Goal: Task Accomplishment & Management: Manage account settings

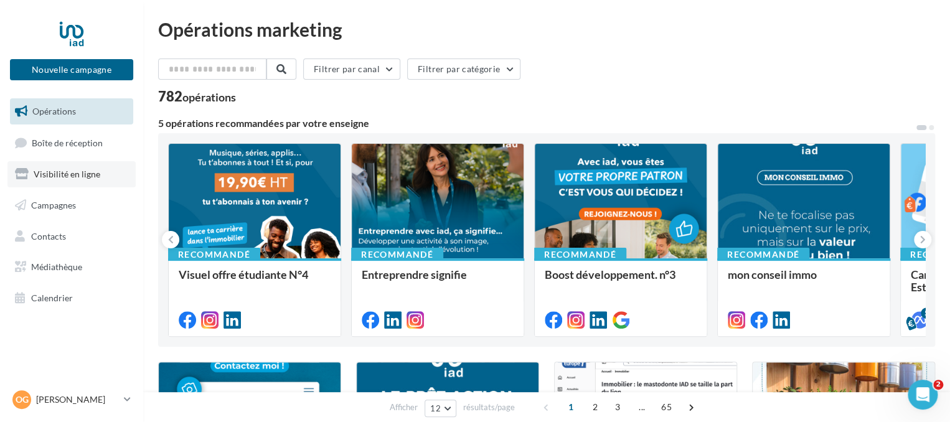
click at [50, 179] on span "Visibilité en ligne" at bounding box center [67, 174] width 67 height 11
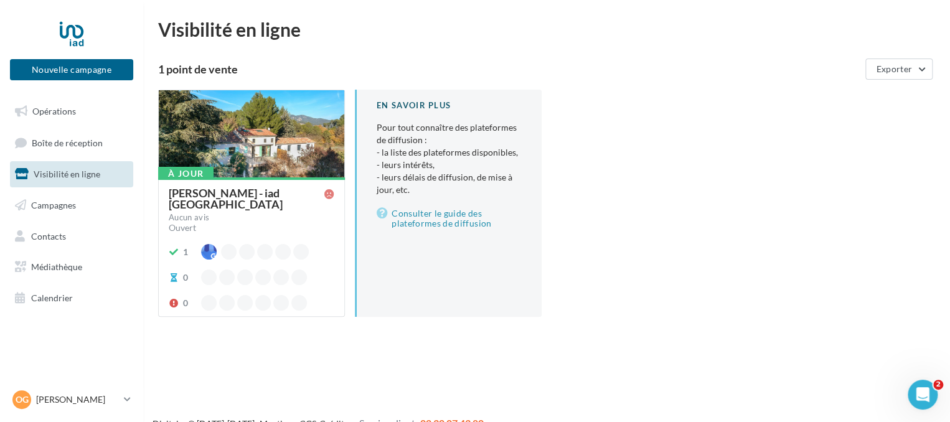
click at [263, 148] on div at bounding box center [252, 134] width 186 height 88
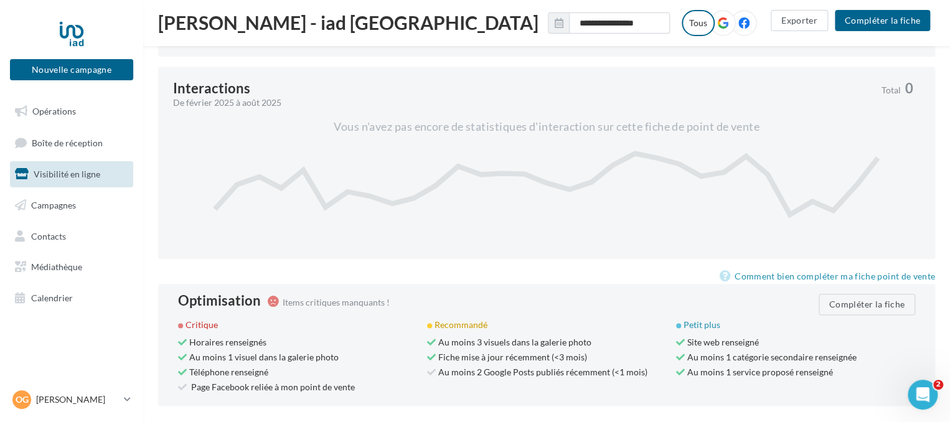
scroll to position [620, 0]
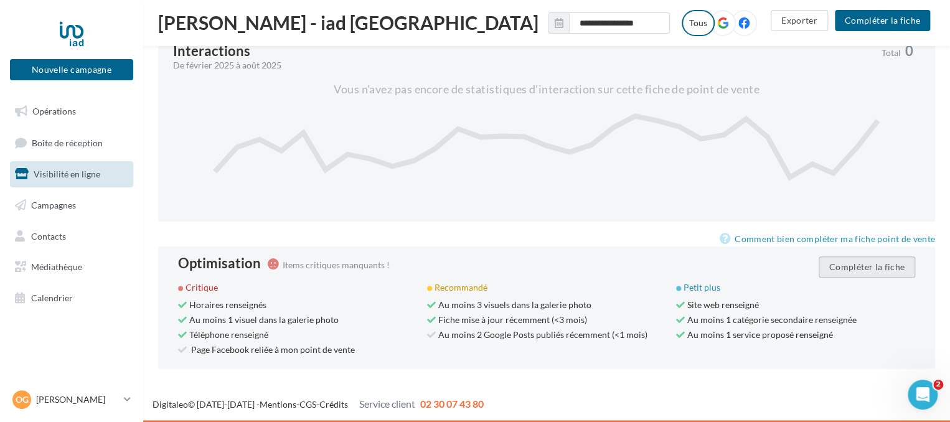
click at [884, 263] on button "Compléter la fiche" at bounding box center [867, 267] width 97 height 21
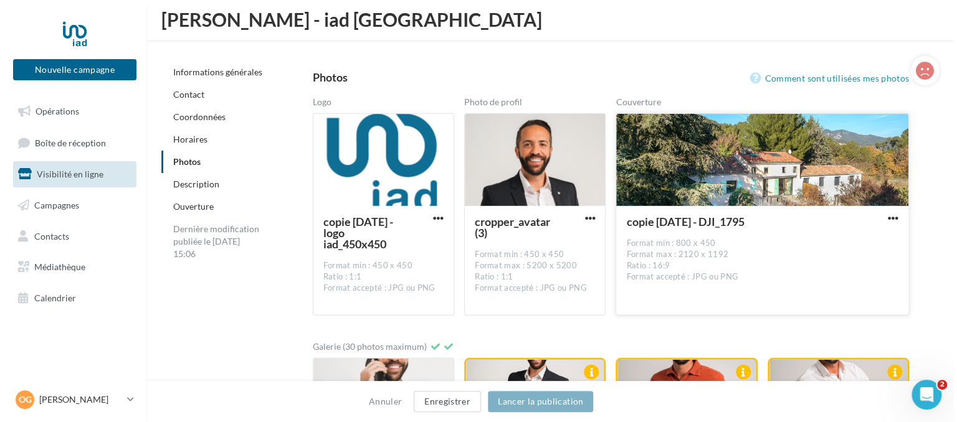
scroll to position [1569, 0]
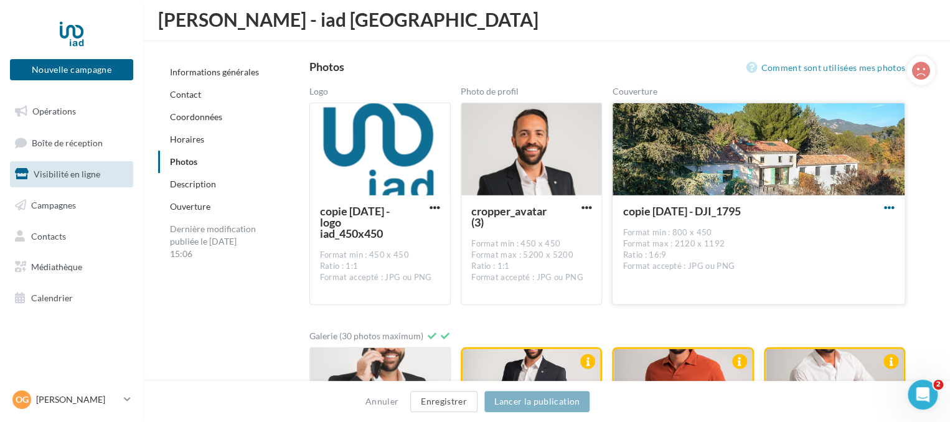
click at [887, 205] on span "button" at bounding box center [889, 207] width 11 height 11
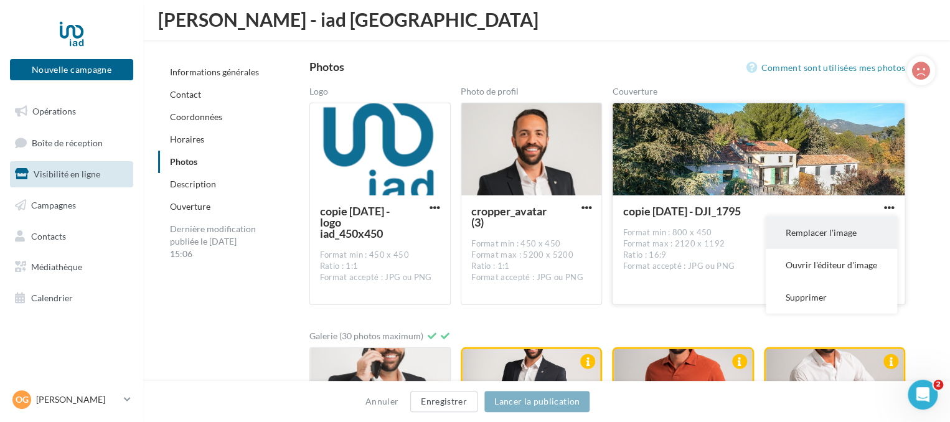
click at [828, 229] on button "Remplacer l'image" at bounding box center [831, 233] width 131 height 32
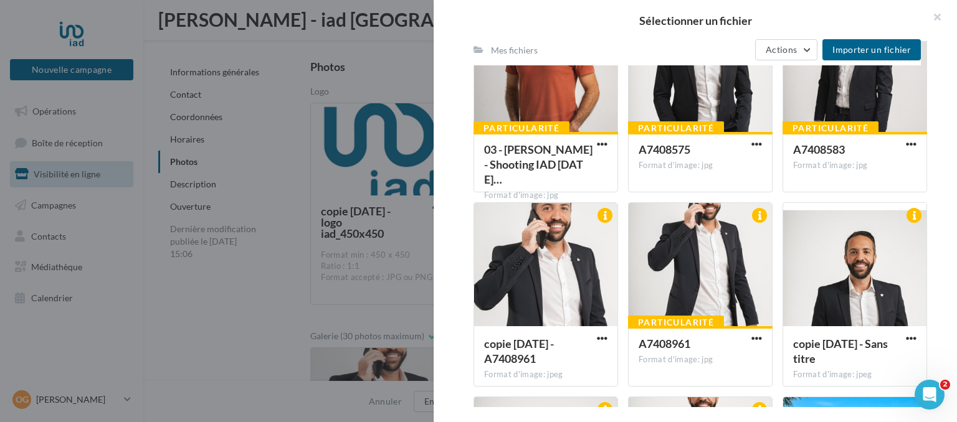
scroll to position [2354, 0]
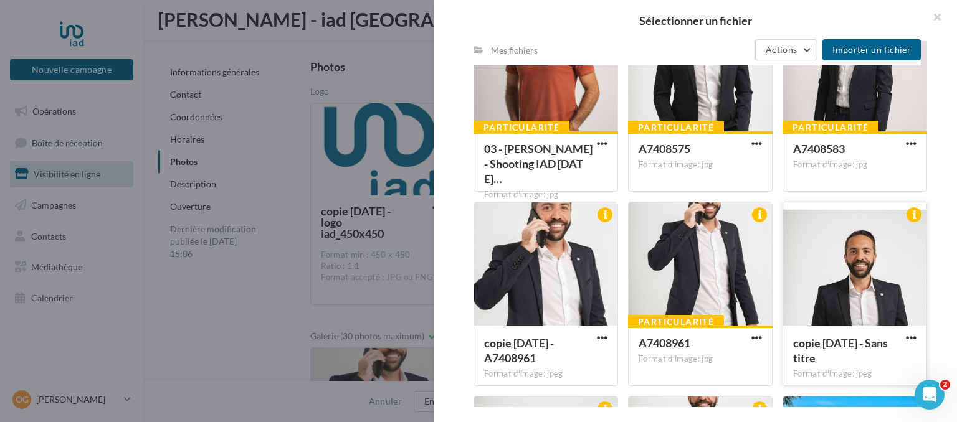
click at [864, 277] on div at bounding box center [854, 264] width 143 height 125
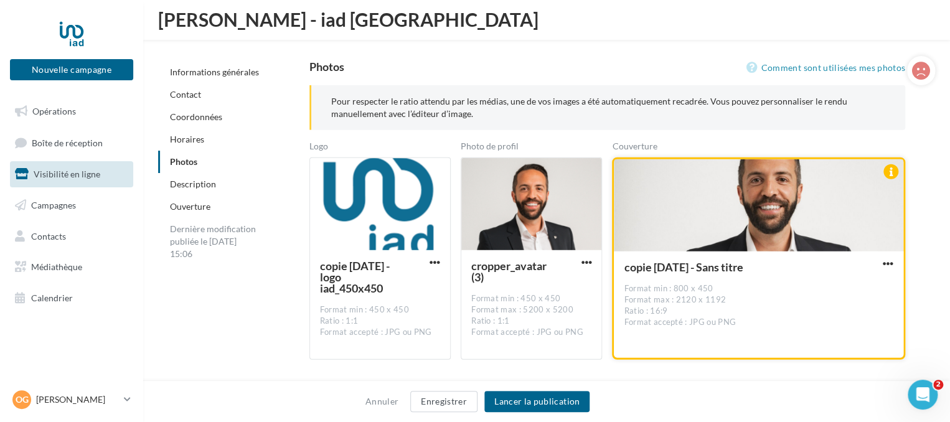
drag, startPoint x: 757, startPoint y: 197, endPoint x: 760, endPoint y: 220, distance: 23.9
click at [760, 220] on div at bounding box center [759, 205] width 290 height 93
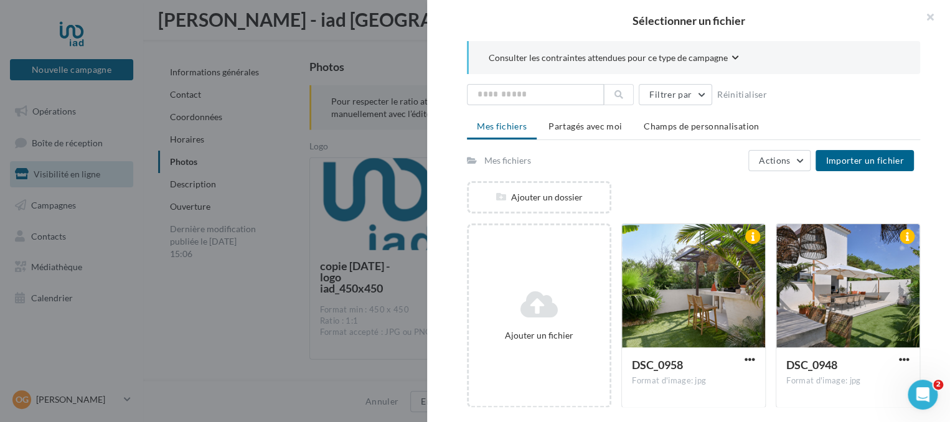
click at [612, 360] on div "Sélectionner un fichier Consulter les contraintes attendues pour ce type de cam…" at bounding box center [758, 360] width 293 height 0
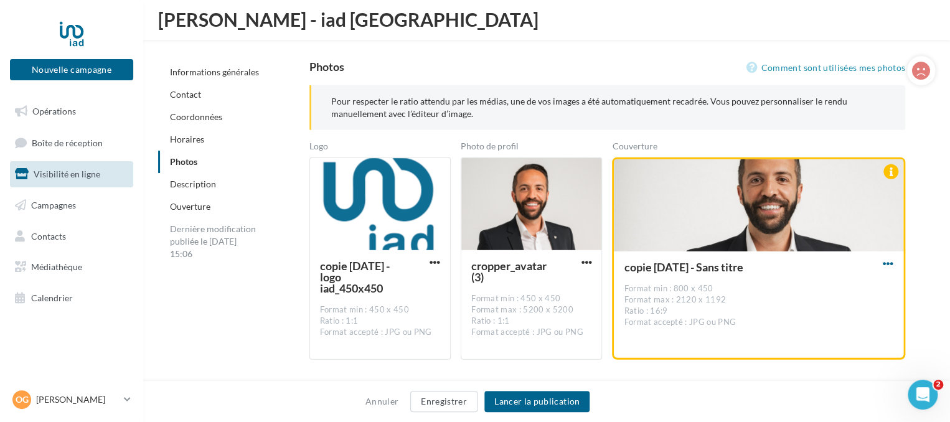
click at [888, 262] on span "button" at bounding box center [888, 263] width 11 height 11
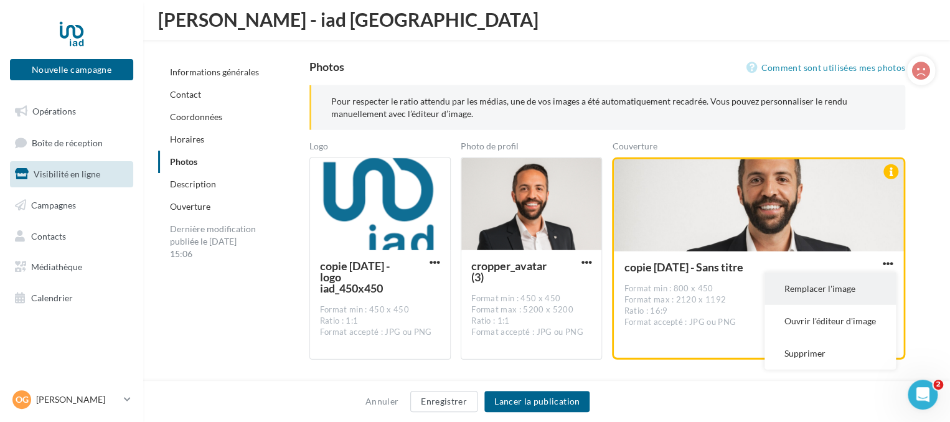
click at [831, 285] on button "Remplacer l'image" at bounding box center [830, 289] width 131 height 32
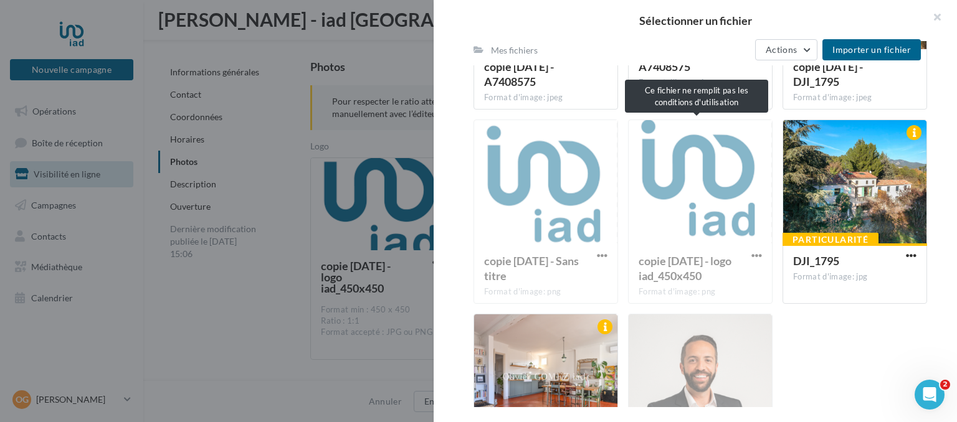
scroll to position [2924, 0]
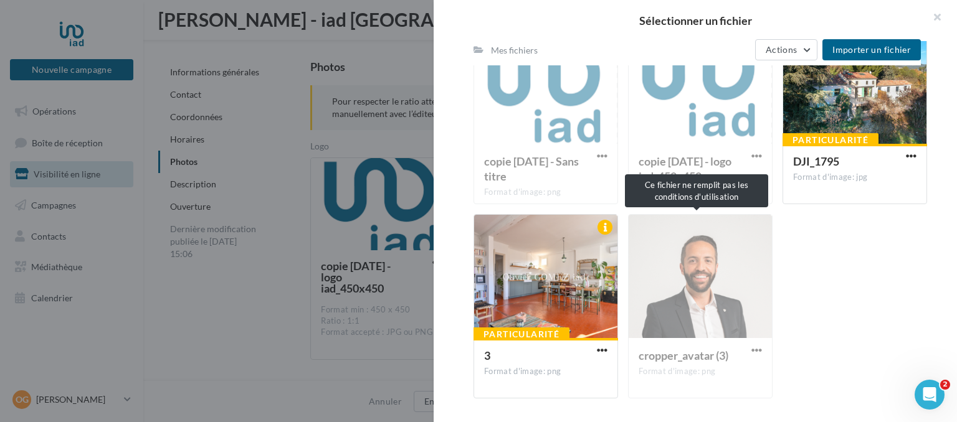
click at [708, 277] on div "cropper_avatar (3) Format d'image: png" at bounding box center [700, 306] width 144 height 184
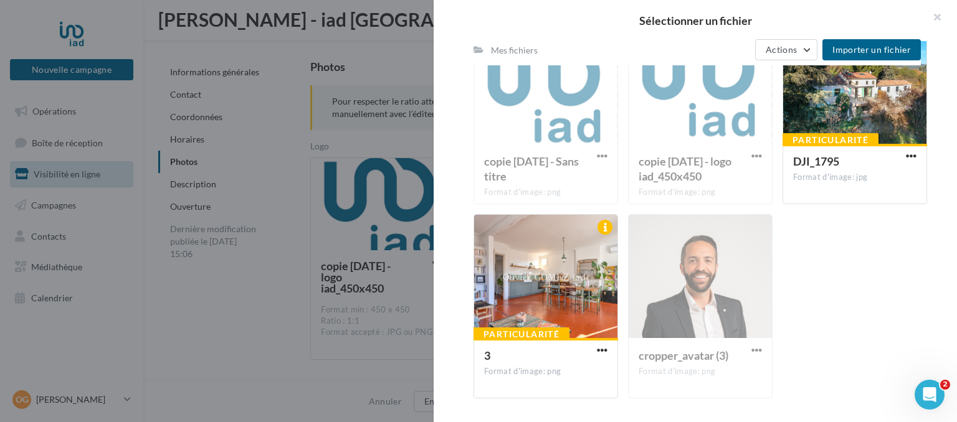
click at [676, 265] on div "cropper_avatar (3) Format d'image: png" at bounding box center [700, 306] width 144 height 184
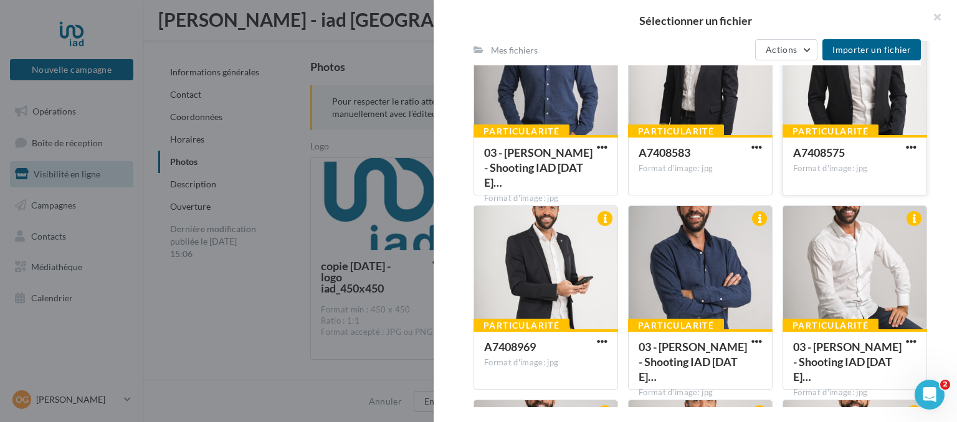
scroll to position [1574, 0]
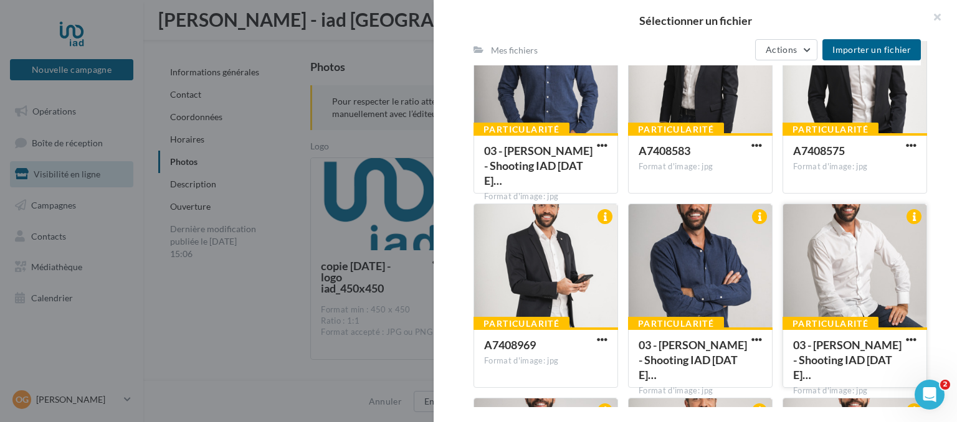
click at [841, 277] on div at bounding box center [854, 266] width 143 height 125
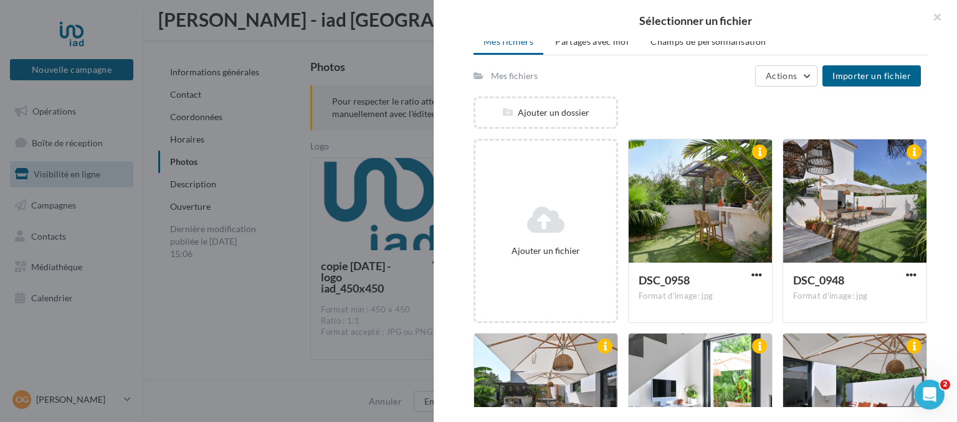
scroll to position [0, 0]
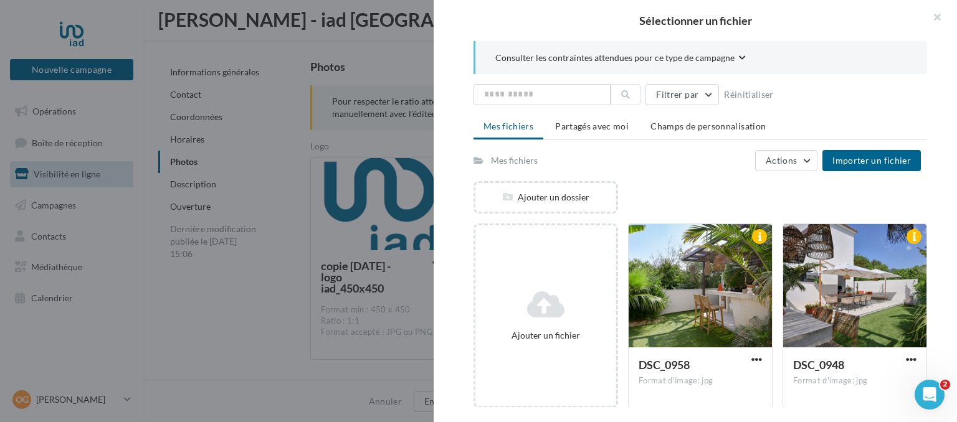
click at [389, 78] on div at bounding box center [478, 211] width 957 height 422
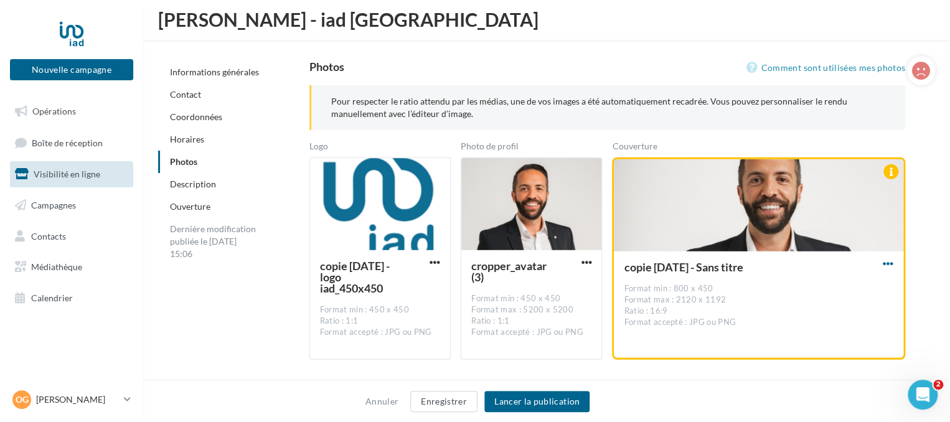
click at [889, 260] on span "button" at bounding box center [888, 263] width 11 height 11
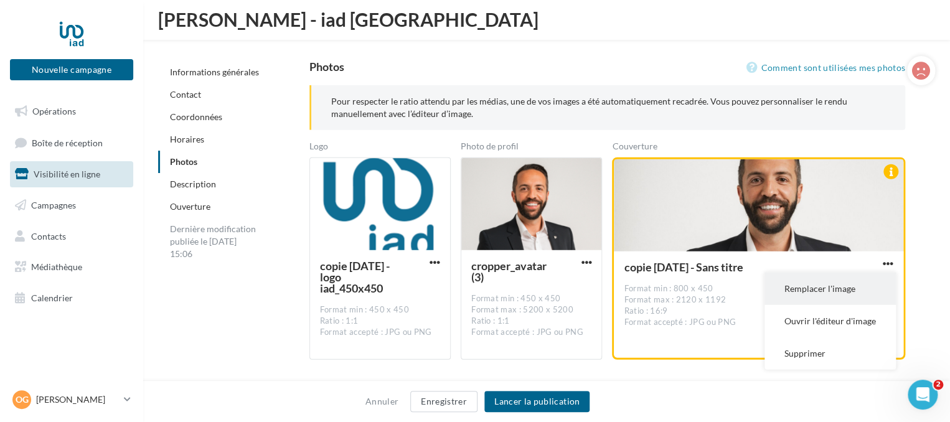
click at [850, 277] on button "Remplacer l'image" at bounding box center [830, 289] width 131 height 32
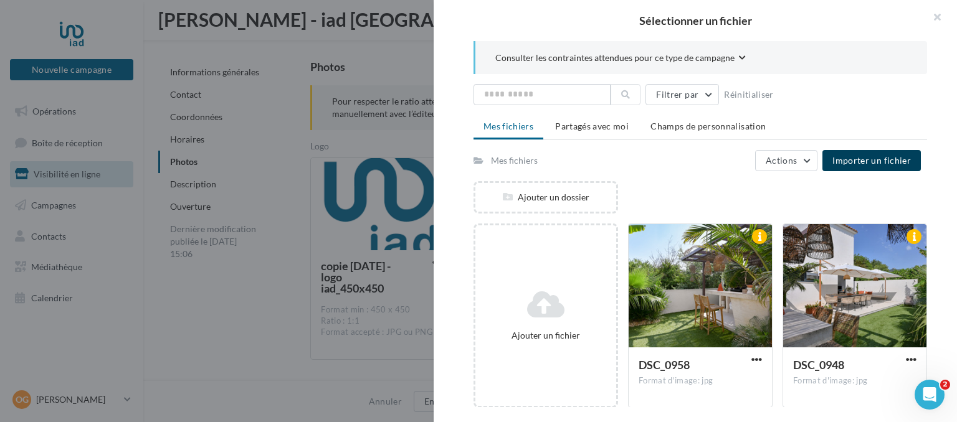
click at [844, 163] on span "Importer un fichier" at bounding box center [871, 160] width 78 height 11
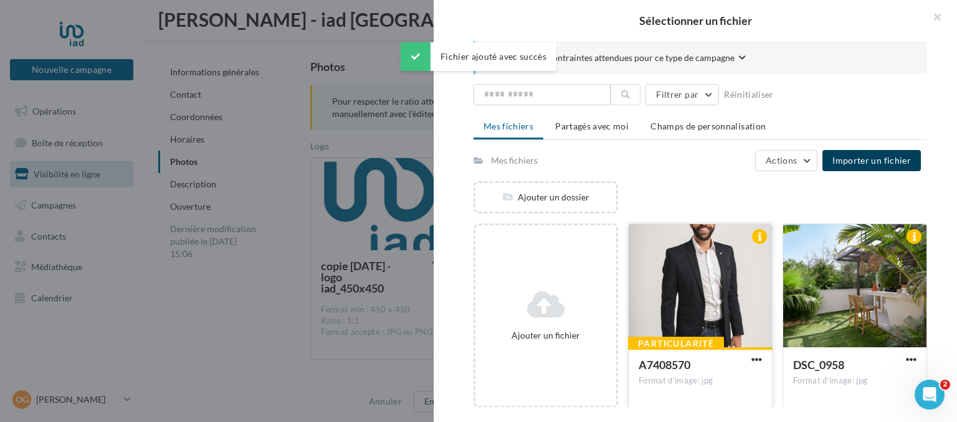
click at [700, 270] on div at bounding box center [699, 286] width 143 height 125
click at [932, 13] on button "button" at bounding box center [932, 18] width 50 height 37
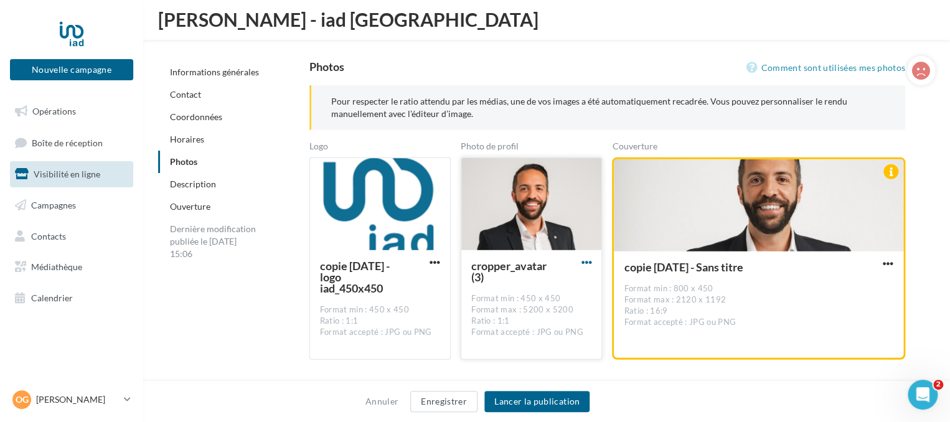
click at [585, 261] on span "button" at bounding box center [586, 262] width 11 height 11
click at [886, 261] on span "button" at bounding box center [888, 263] width 11 height 11
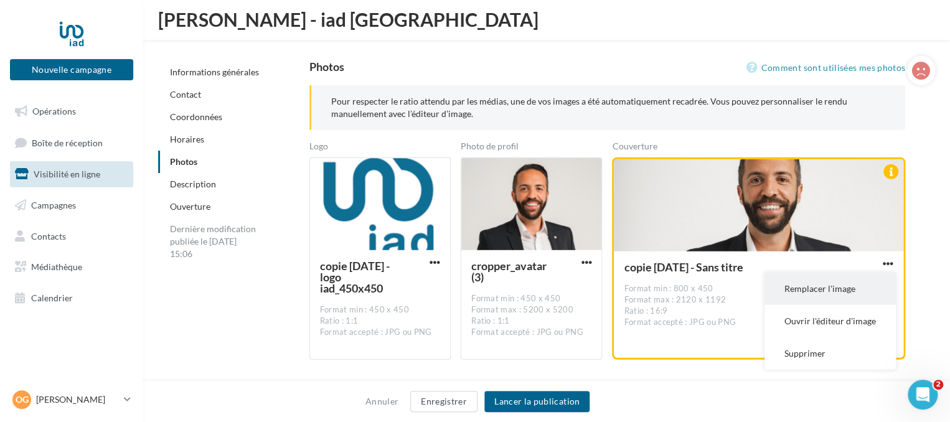
click at [802, 293] on button "Remplacer l'image" at bounding box center [830, 289] width 131 height 32
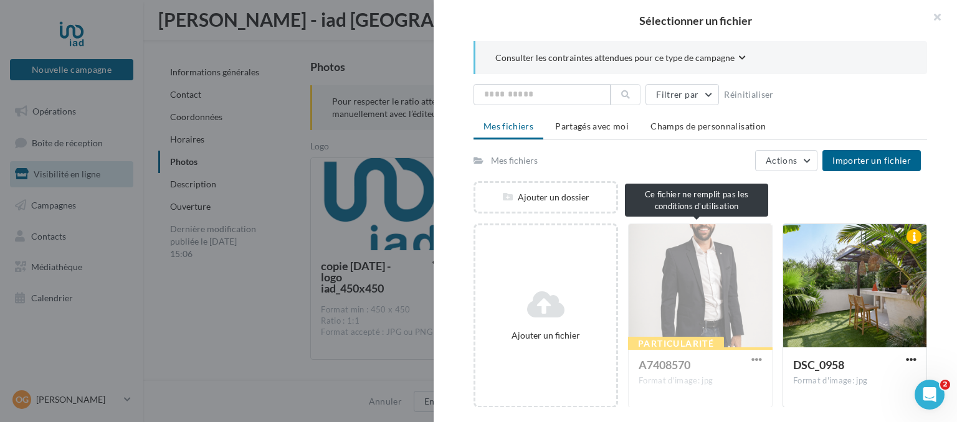
click at [704, 298] on div "Particularité A7408570 Format d'image: jpg" at bounding box center [700, 316] width 144 height 184
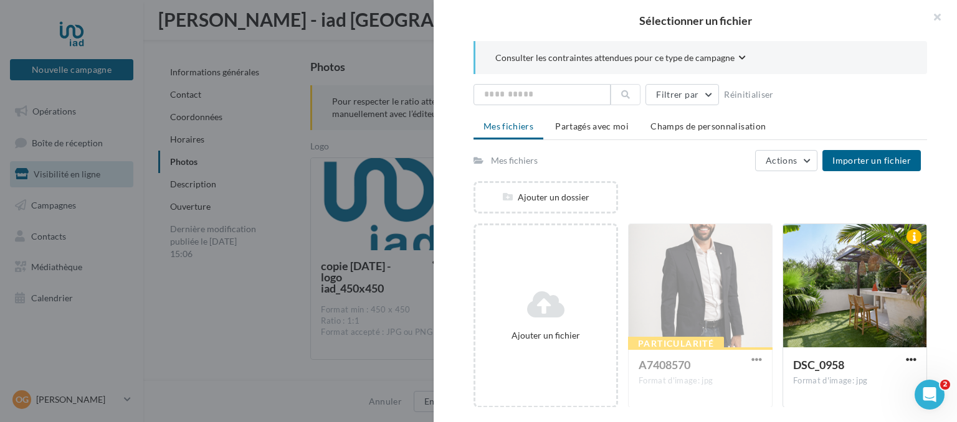
click at [750, 360] on div "Particularité A7408570 Format d'image: jpg" at bounding box center [700, 316] width 144 height 184
click at [721, 309] on div "Particularité A7408570 Format d'image: jpg" at bounding box center [700, 316] width 144 height 184
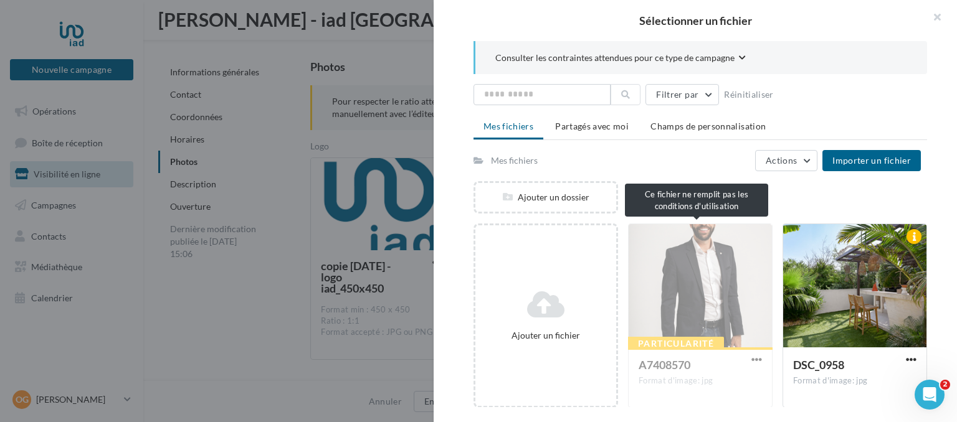
click at [693, 265] on div "Particularité A7408570 Format d'image: jpg" at bounding box center [700, 316] width 144 height 184
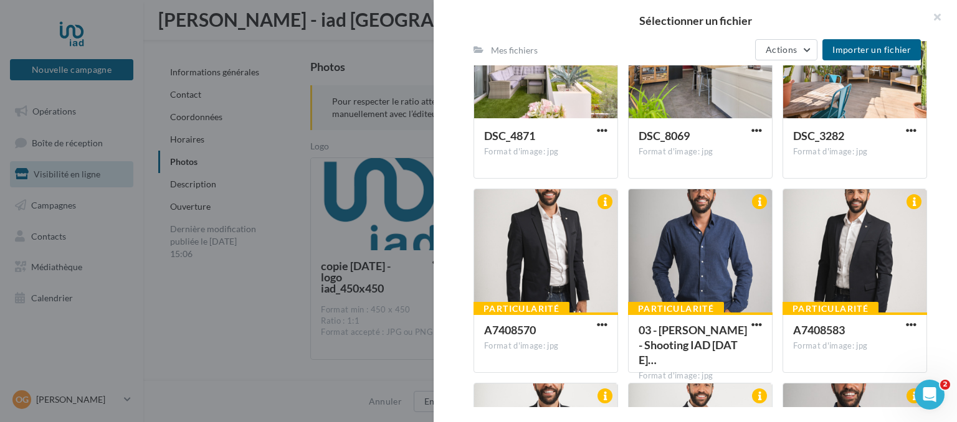
scroll to position [1415, 0]
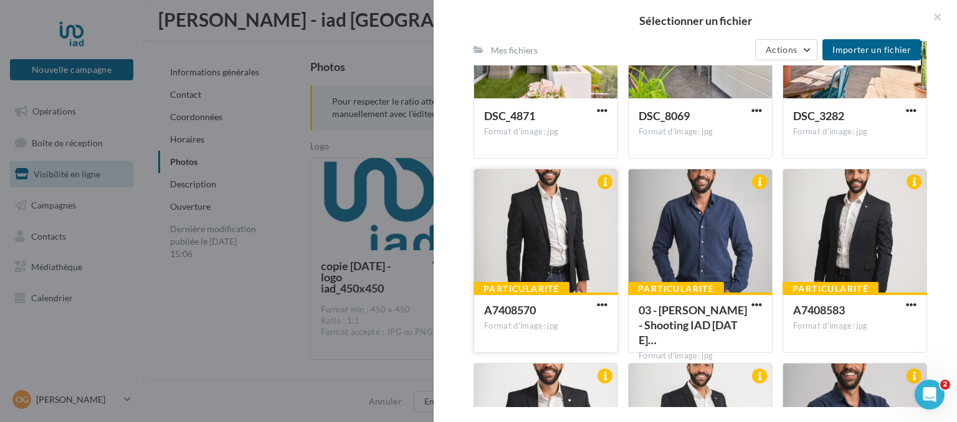
click at [561, 242] on div at bounding box center [545, 231] width 143 height 125
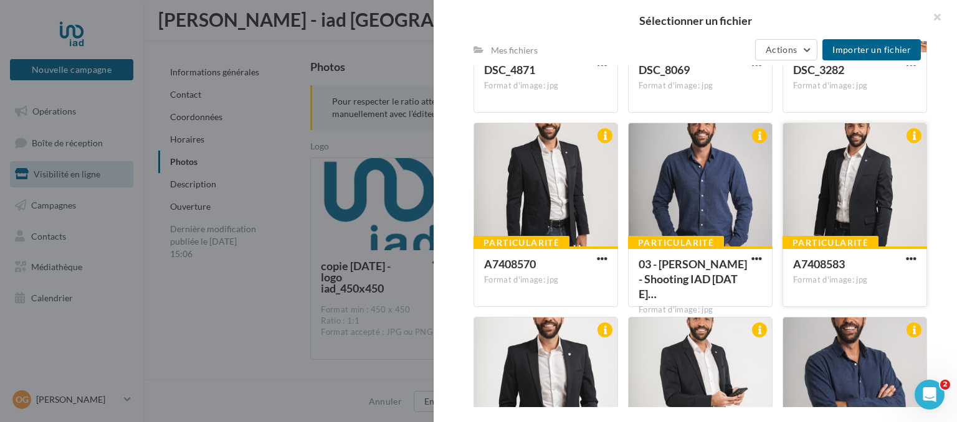
scroll to position [1462, 0]
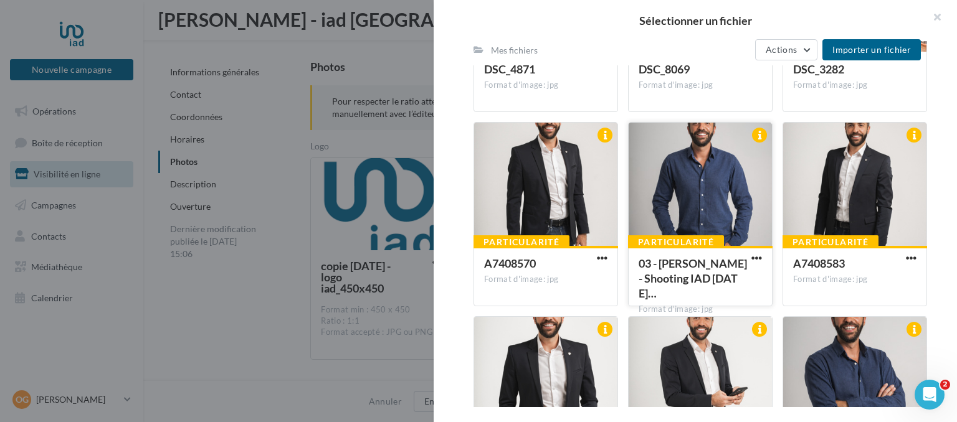
click at [685, 220] on div at bounding box center [699, 185] width 143 height 125
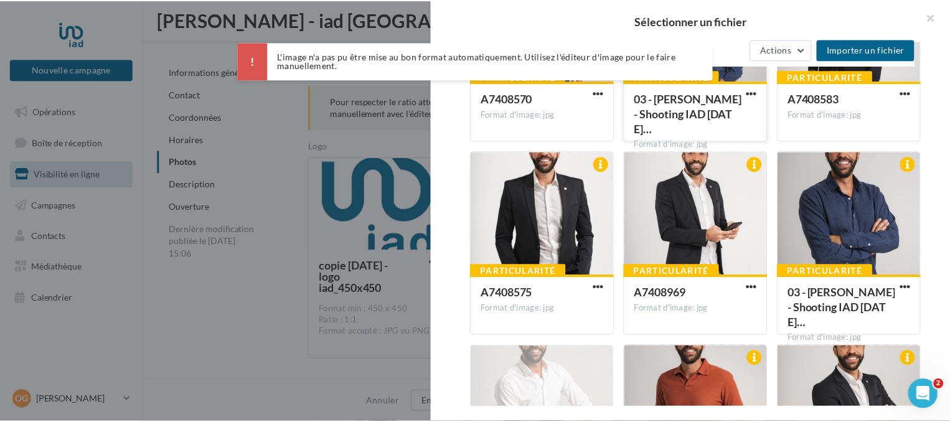
scroll to position [1627, 0]
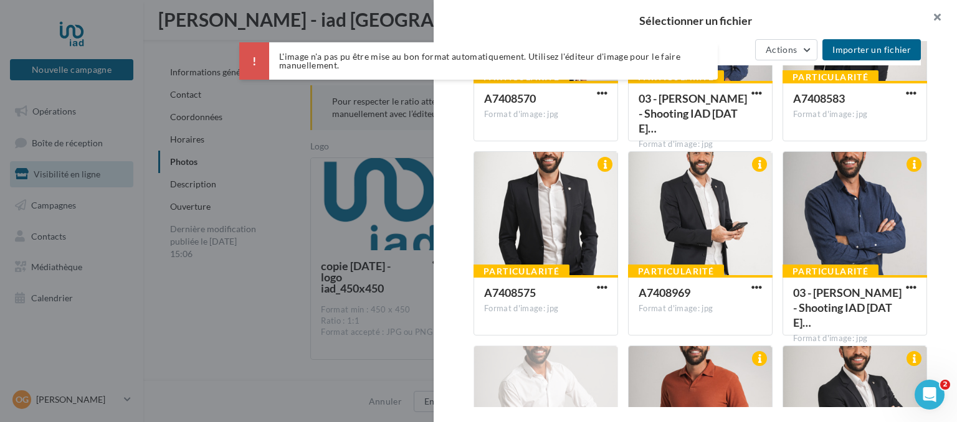
click at [932, 10] on button "button" at bounding box center [932, 18] width 50 height 37
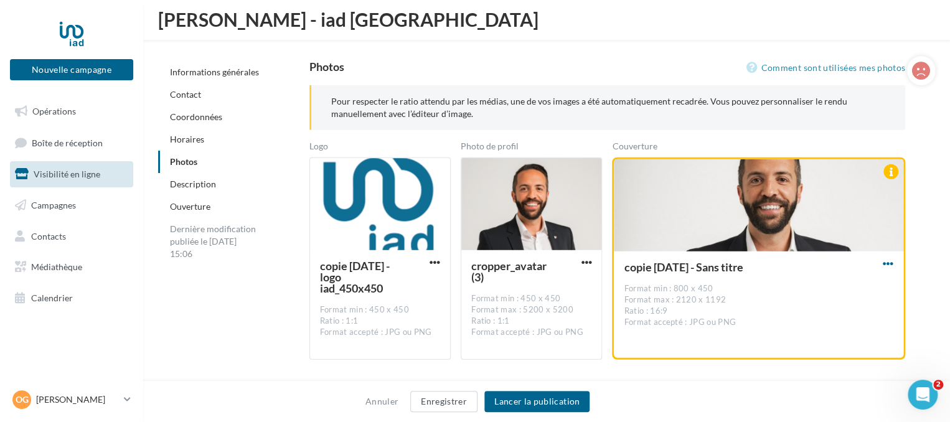
click at [886, 265] on span "button" at bounding box center [888, 263] width 11 height 11
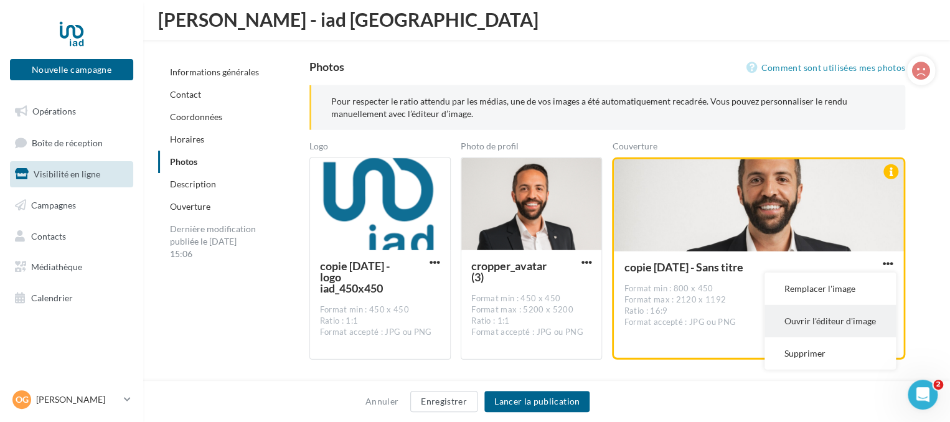
click at [830, 317] on button "Ouvrir l'éditeur d'image" at bounding box center [830, 321] width 131 height 32
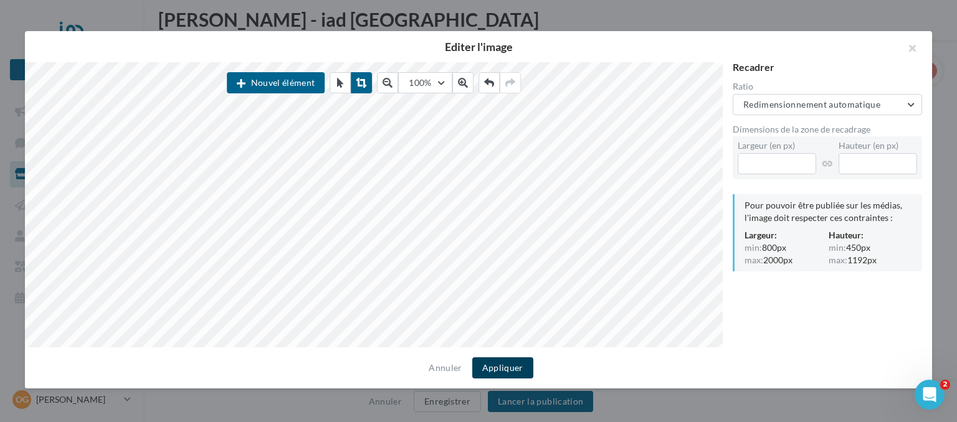
click at [506, 371] on button "Appliquer" at bounding box center [502, 367] width 61 height 21
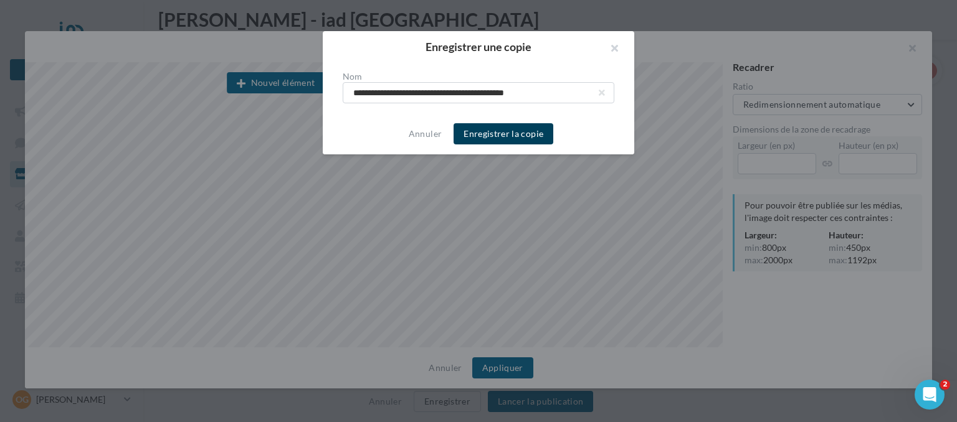
click at [491, 136] on button "Enregistrer la copie" at bounding box center [503, 133] width 100 height 21
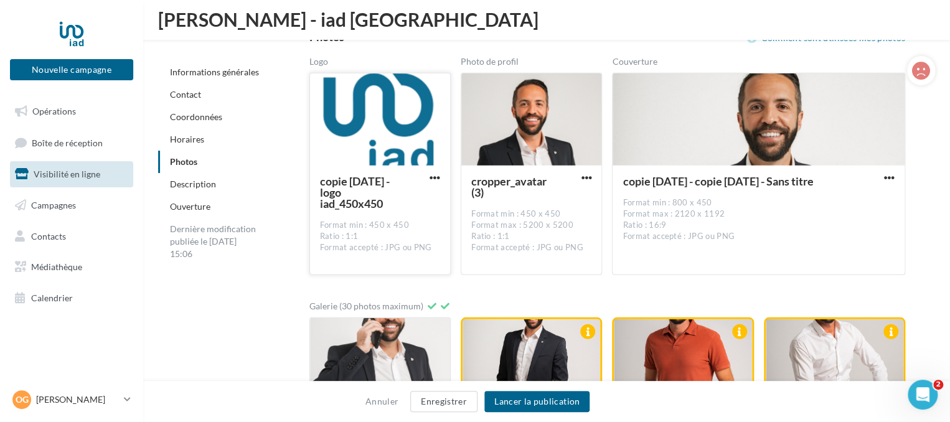
scroll to position [1598, 0]
click at [886, 180] on span "button" at bounding box center [889, 178] width 11 height 11
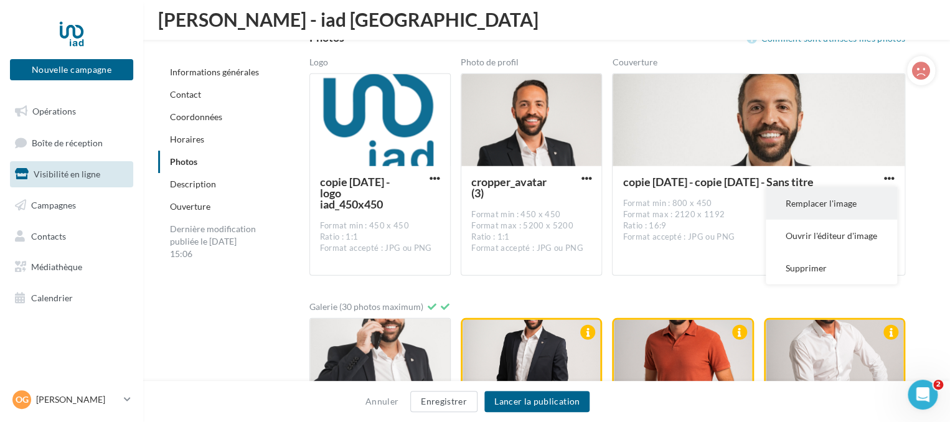
drag, startPoint x: 812, startPoint y: 232, endPoint x: 814, endPoint y: 206, distance: 26.9
click at [814, 206] on ul "Remplacer l'image Ouvrir l'éditeur d'image Supprimer" at bounding box center [831, 235] width 131 height 97
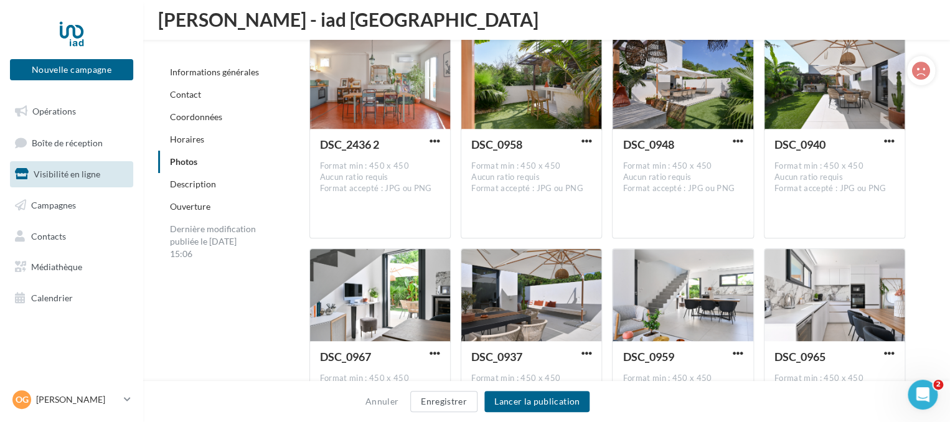
scroll to position [2730, 0]
click at [557, 385] on div "Annuler Enregistrer Lancer la publication" at bounding box center [475, 401] width 950 height 41
click at [563, 395] on button "Lancer la publication" at bounding box center [537, 401] width 105 height 21
click at [564, 404] on button "Lancer la publication" at bounding box center [537, 401] width 105 height 21
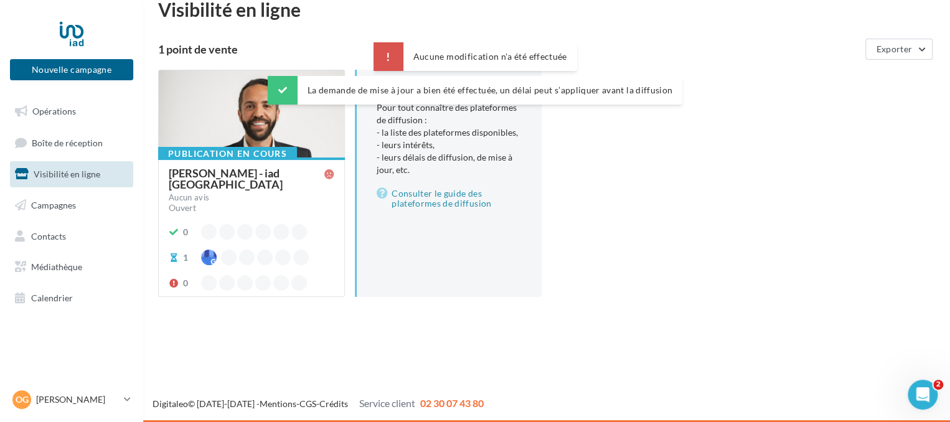
scroll to position [20, 0]
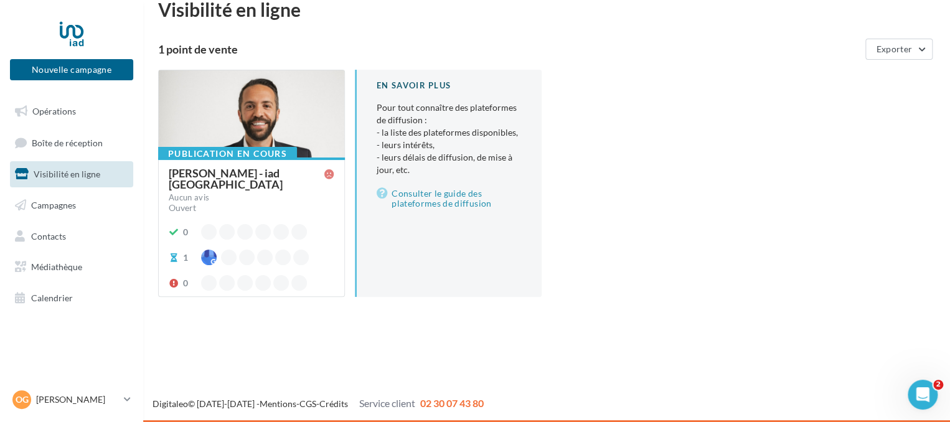
click at [204, 121] on div at bounding box center [252, 114] width 186 height 88
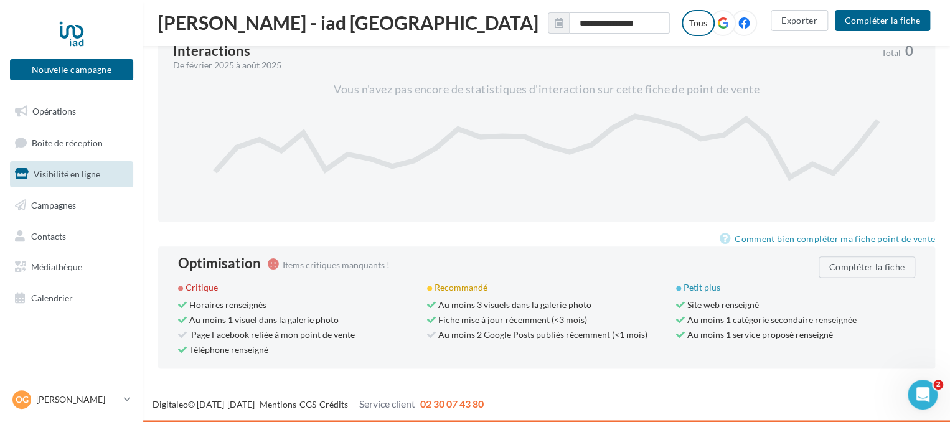
scroll to position [575, 0]
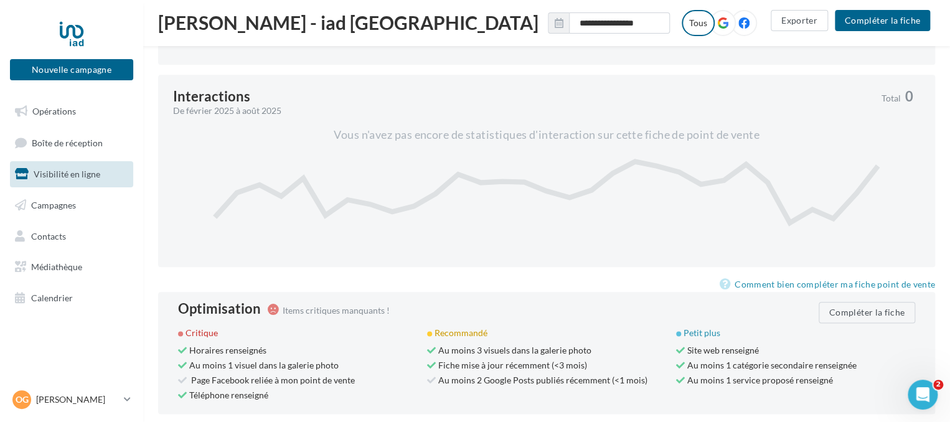
click at [717, 28] on icon at bounding box center [722, 22] width 11 height 11
click at [731, 31] on label at bounding box center [744, 23] width 26 height 26
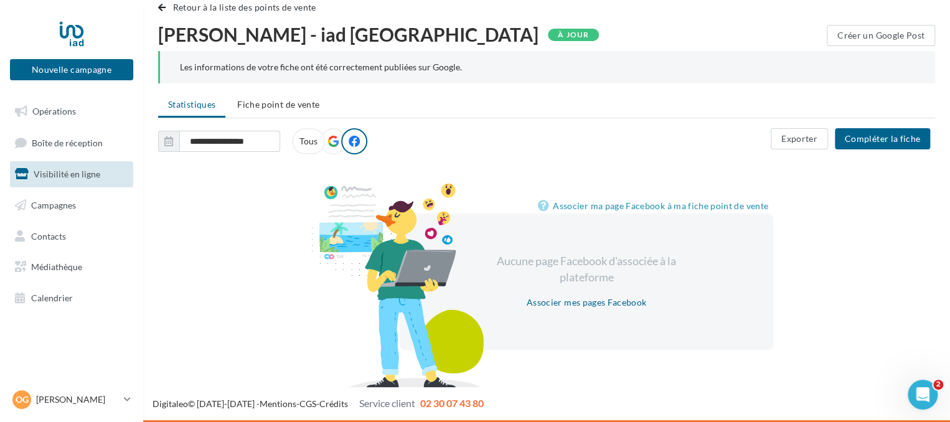
click at [548, 23] on div "Retour à la liste des points de vente" at bounding box center [546, 12] width 777 height 25
click at [158, 4] on span "button" at bounding box center [161, 7] width 7 height 9
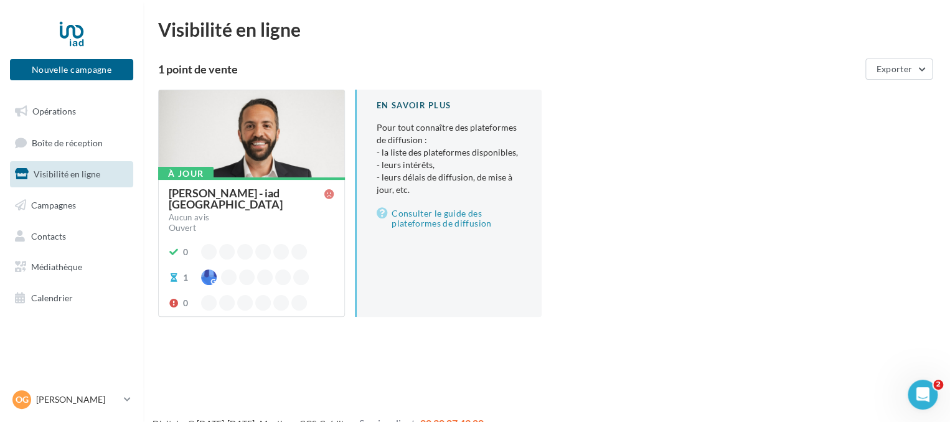
scroll to position [20, 0]
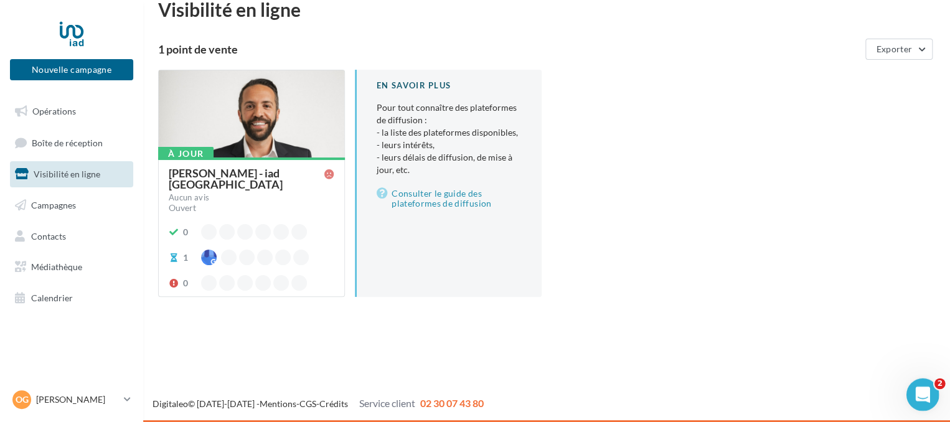
click at [907, 392] on div "Ouvrir le Messenger Intercom" at bounding box center [921, 392] width 41 height 41
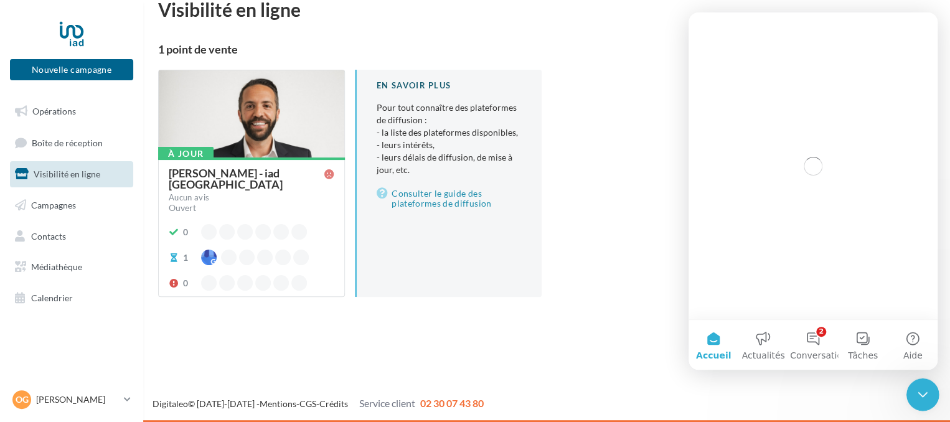
scroll to position [0, 0]
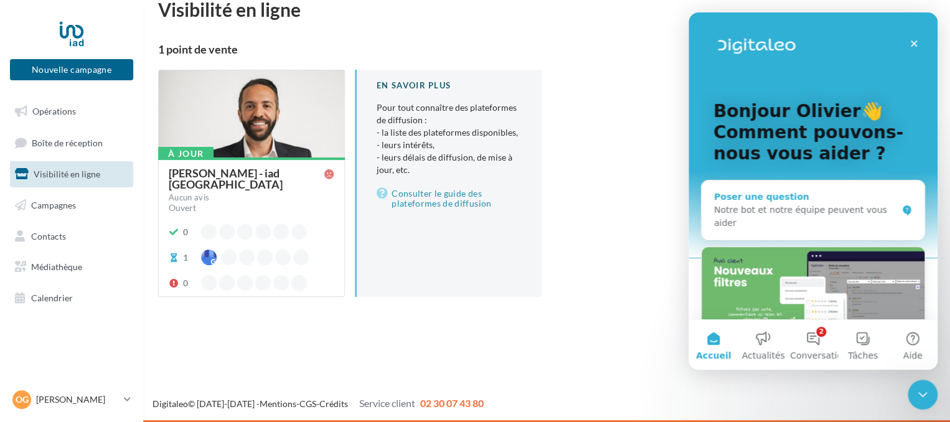
click at [802, 210] on div "Notre bot et notre équipe peuvent vous aider" at bounding box center [805, 217] width 183 height 26
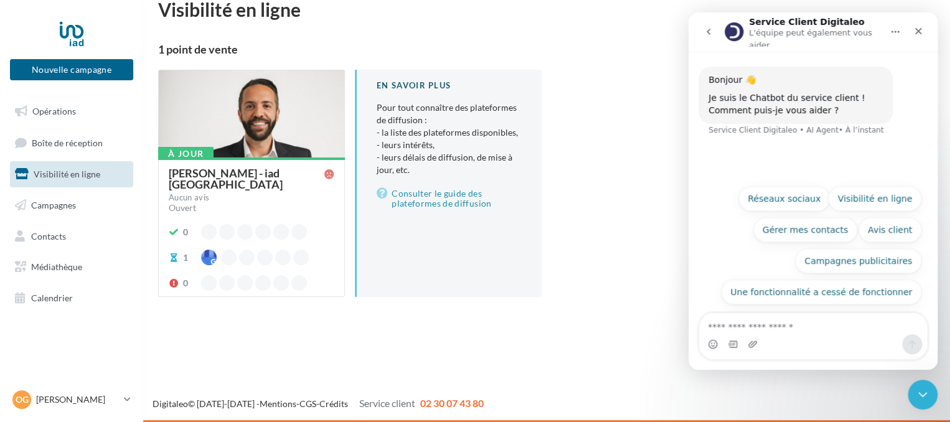
click at [779, 340] on div "Intercom Messenger" at bounding box center [813, 344] width 228 height 20
click at [786, 332] on textarea "Posez une question..." at bounding box center [813, 323] width 228 height 21
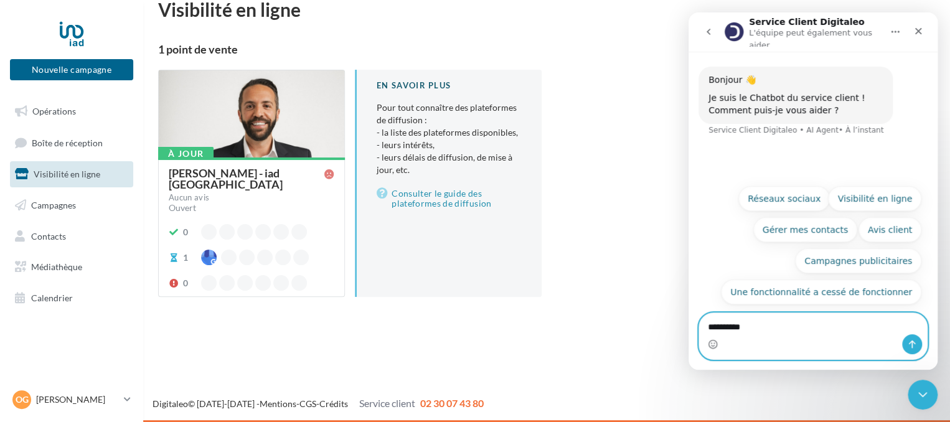
type textarea "**********"
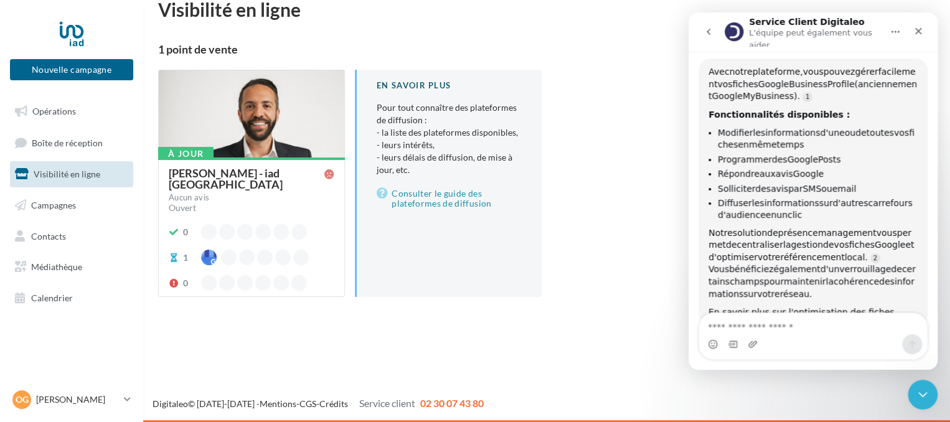
scroll to position [2, 0]
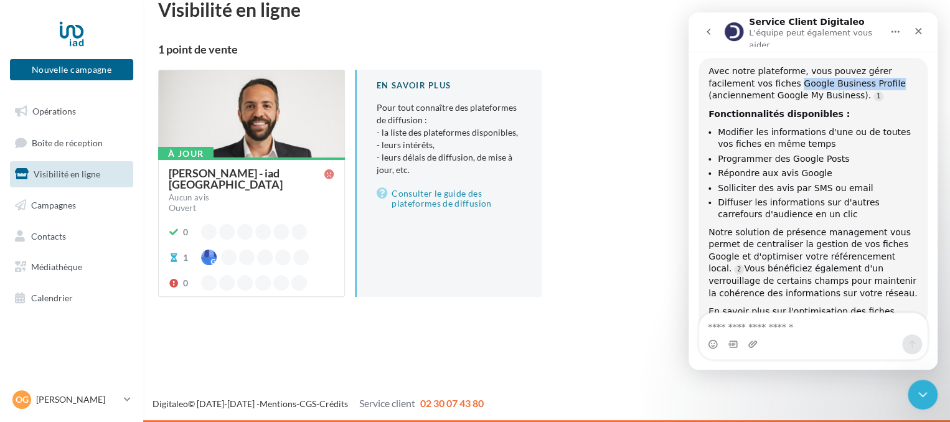
drag, startPoint x: 793, startPoint y: 79, endPoint x: 881, endPoint y: 80, distance: 87.2
click at [881, 80] on div "Avec notre plateforme, vous pouvez gérer facilement vos fiches Google Business …" at bounding box center [813, 83] width 209 height 37
click at [845, 78] on div "Avec notre plateforme, vous pouvez gérer facilement vos fiches Google Business …" at bounding box center [813, 83] width 209 height 37
drag, startPoint x: 791, startPoint y: 77, endPoint x: 876, endPoint y: 83, distance: 85.6
click at [876, 83] on div "Avec notre plateforme, vous pouvez gérer facilement vos fiches Google Business …" at bounding box center [813, 83] width 209 height 37
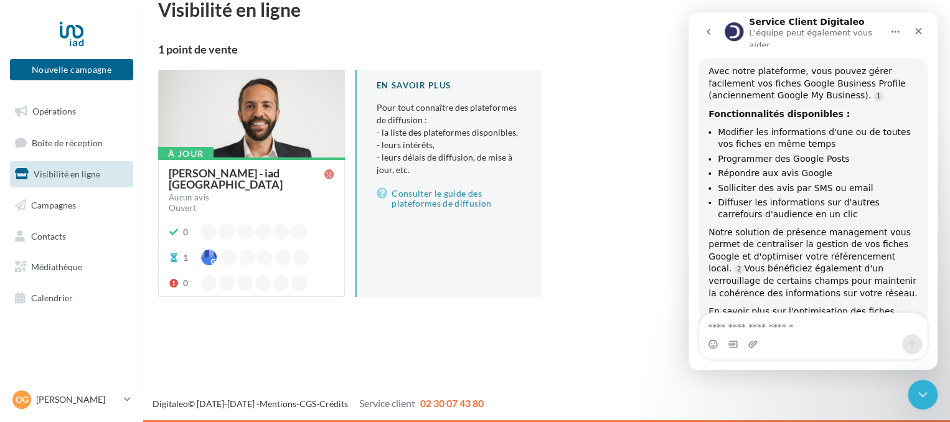
click at [884, 80] on div "Avec notre plateforme, vous pouvez gérer facilement vos fiches Google Business …" at bounding box center [813, 83] width 209 height 37
click at [884, 80] on div "Avec notre plateforme, vous pouvez gérer facilement vos fiches Google Business …" at bounding box center [813, 84] width 209 height 37
click at [884, 80] on div "Avec notre plateforme, vous pouvez gérer facilement vos fiches Google Business …" at bounding box center [813, 83] width 209 height 37
drag, startPoint x: 884, startPoint y: 80, endPoint x: 792, endPoint y: 78, distance: 91.6
click at [792, 78] on div "Avec notre plateforme, vous pouvez gérer facilement vos fiches Google Business …" at bounding box center [813, 83] width 209 height 37
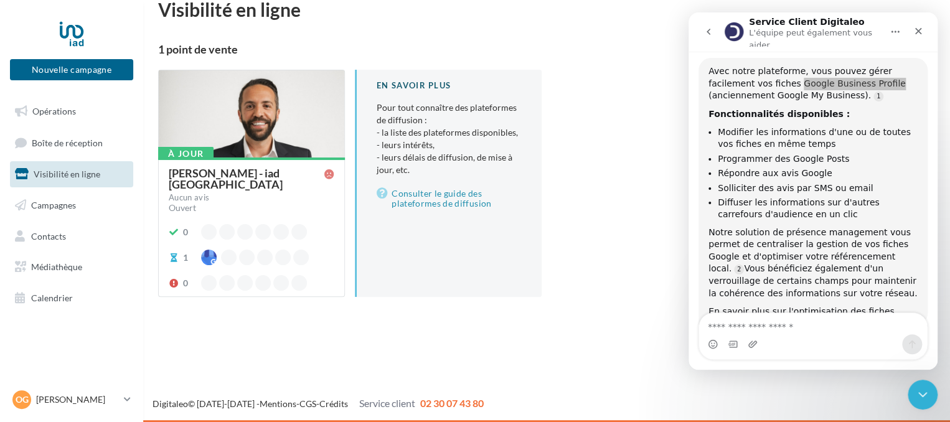
click at [543, 58] on div "1 point de vente Exporter" at bounding box center [546, 49] width 777 height 21
click at [229, 138] on div at bounding box center [252, 114] width 186 height 88
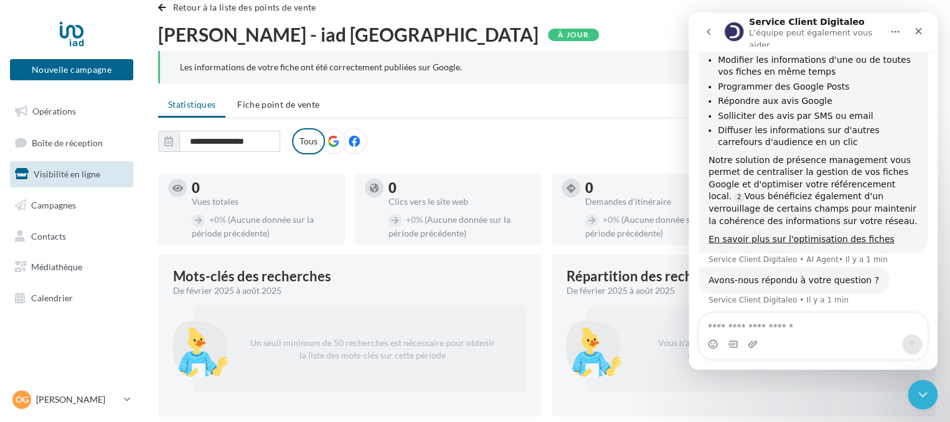
scroll to position [187, 0]
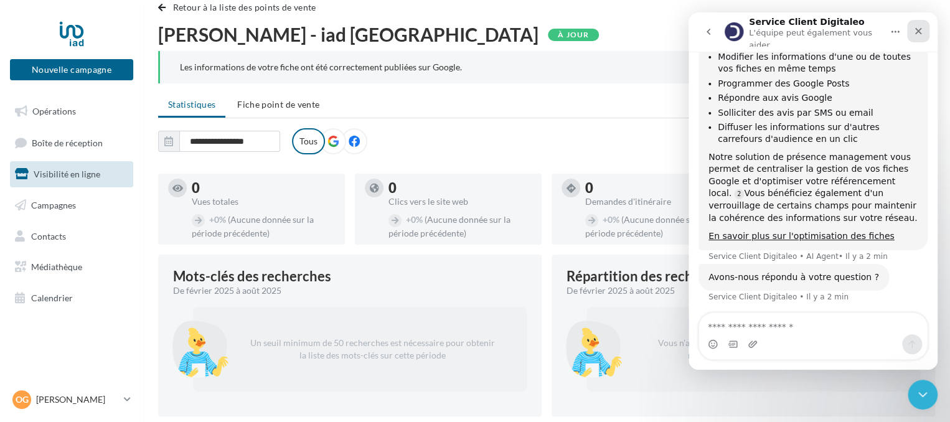
click at [919, 26] on icon "Fermer" at bounding box center [919, 31] width 10 height 10
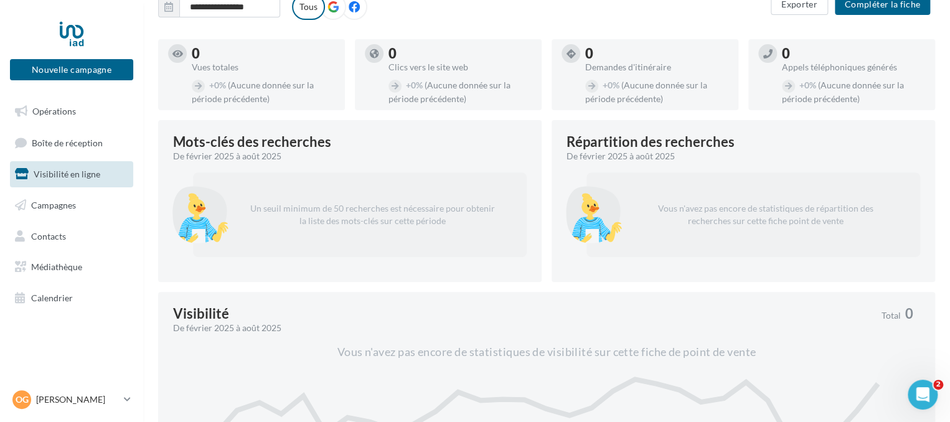
scroll to position [0, 0]
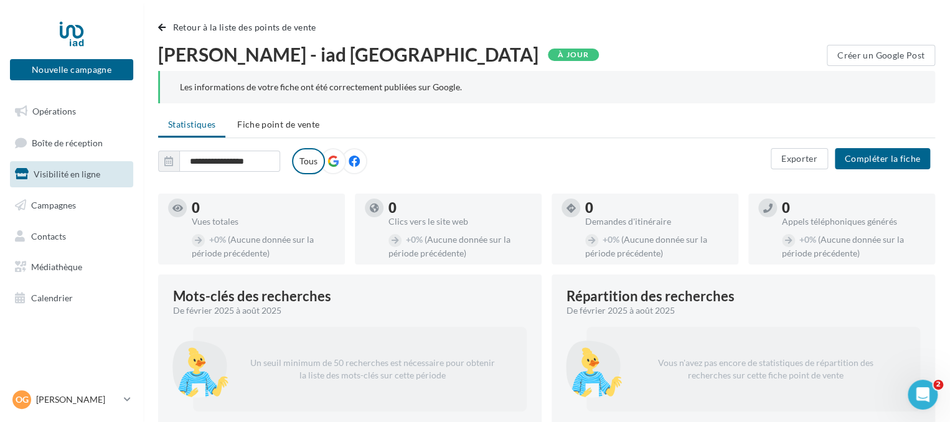
click at [334, 163] on icon at bounding box center [333, 161] width 11 height 11
click at [254, 128] on span "Fiche point de vente" at bounding box center [278, 124] width 82 height 11
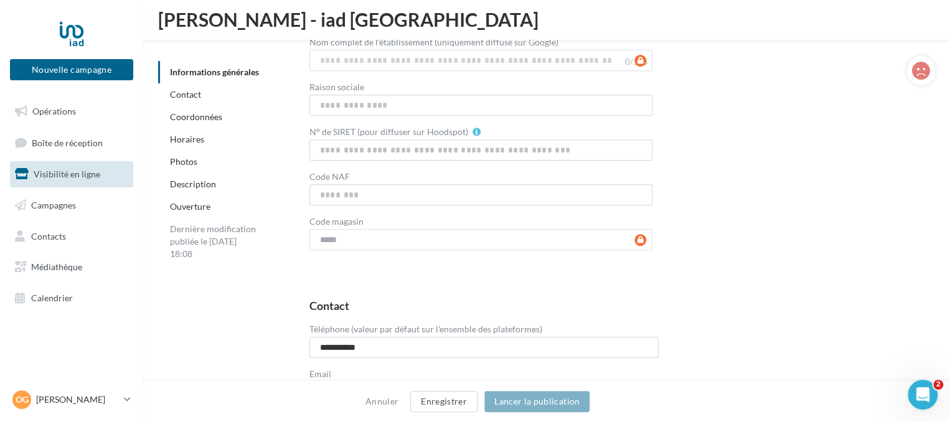
click at [214, 181] on link "Description" at bounding box center [193, 184] width 46 height 11
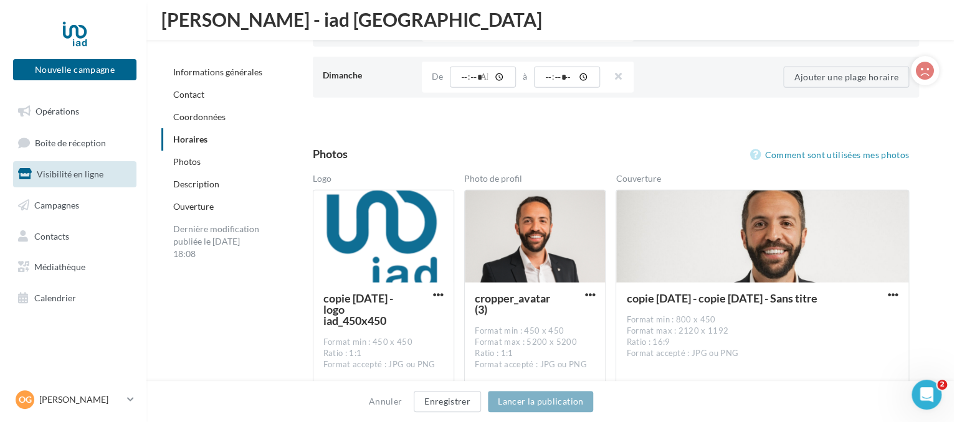
scroll to position [1480, 0]
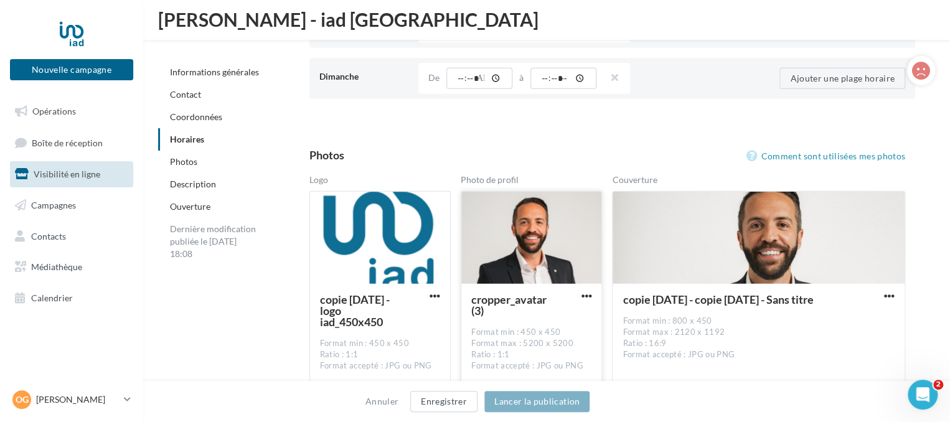
click at [593, 300] on button "button" at bounding box center [587, 297] width 16 height 12
click at [521, 329] on button "Remplacer l'image" at bounding box center [528, 321] width 131 height 32
click at [892, 297] on span "button" at bounding box center [889, 296] width 11 height 11
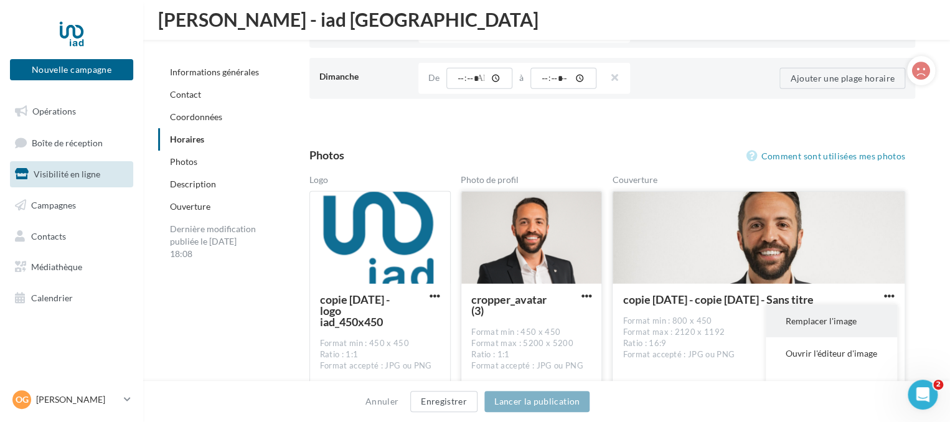
click at [845, 311] on button "Remplacer l'image" at bounding box center [831, 321] width 131 height 32
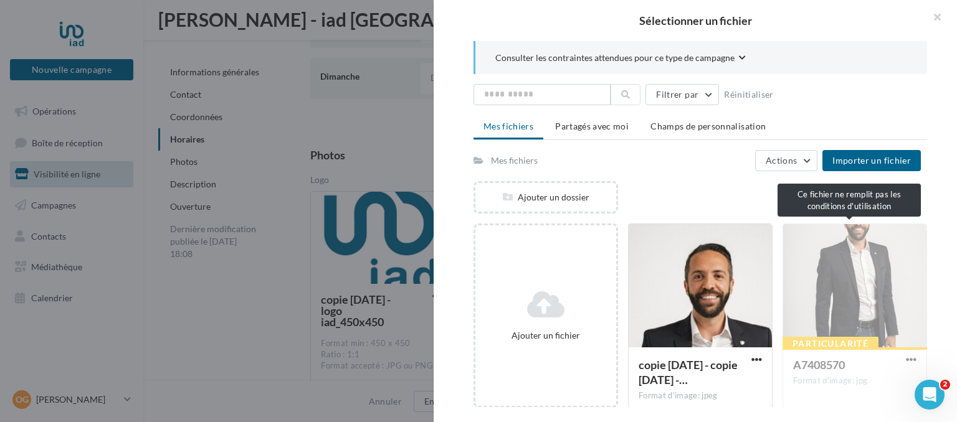
click at [792, 282] on div "Particularité A7408570 Format d'image: jpg" at bounding box center [854, 316] width 144 height 184
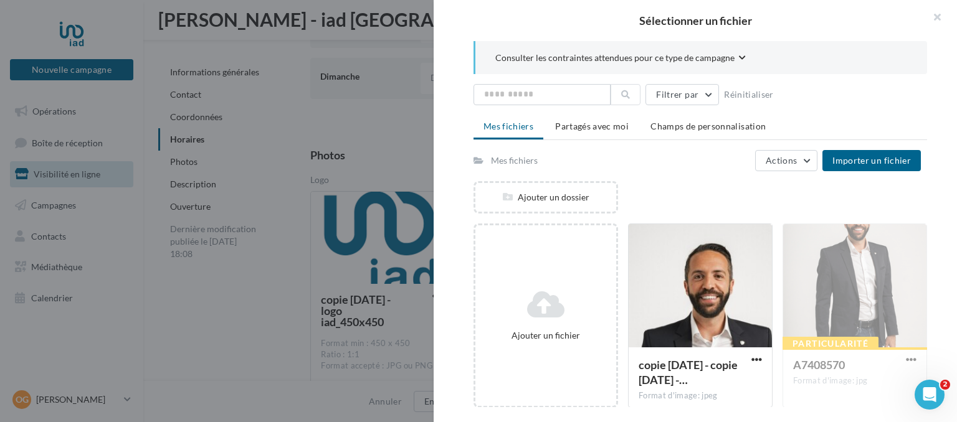
click at [840, 287] on div "Particularité A7408570 Format d'image: jpg" at bounding box center [854, 316] width 144 height 184
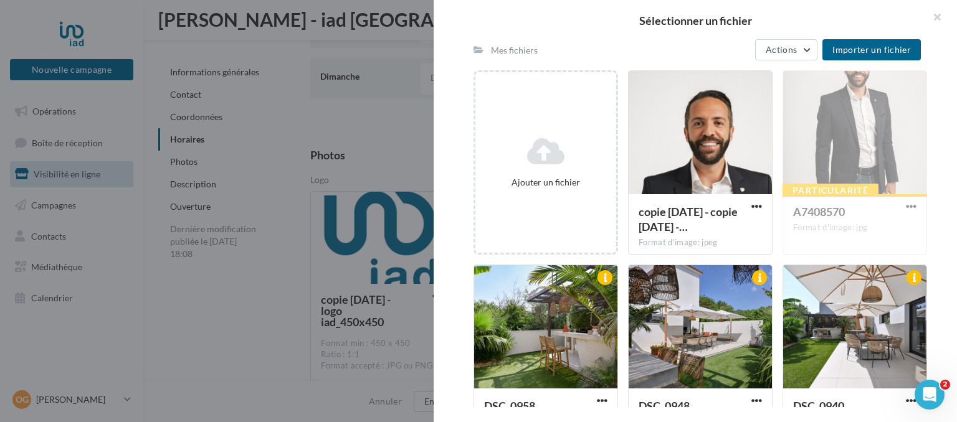
scroll to position [154, 0]
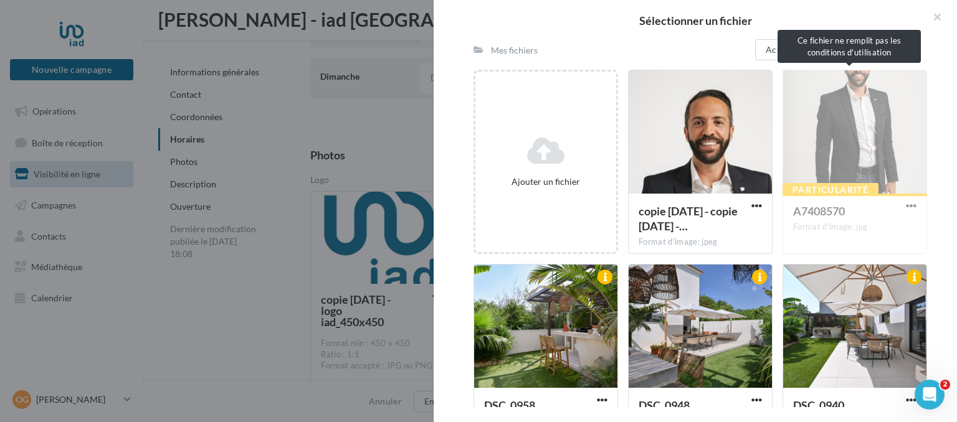
click at [835, 110] on div "Particularité A7408570 Format d'image: jpg" at bounding box center [854, 162] width 144 height 184
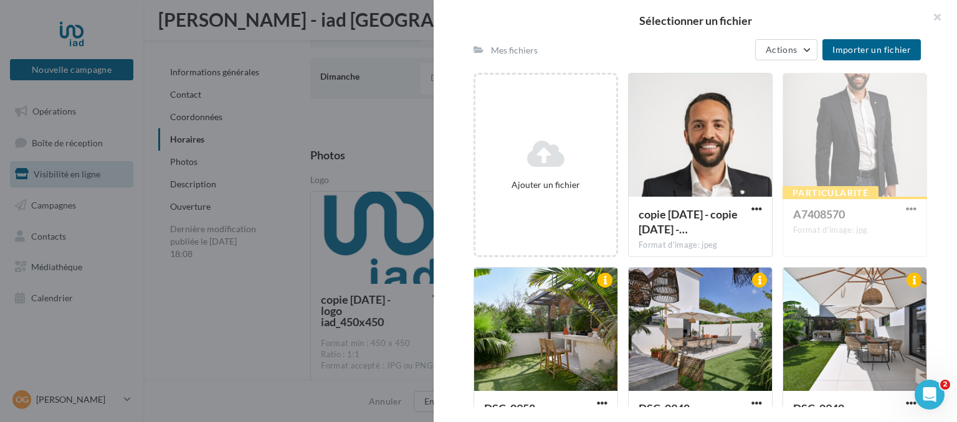
scroll to position [149, 0]
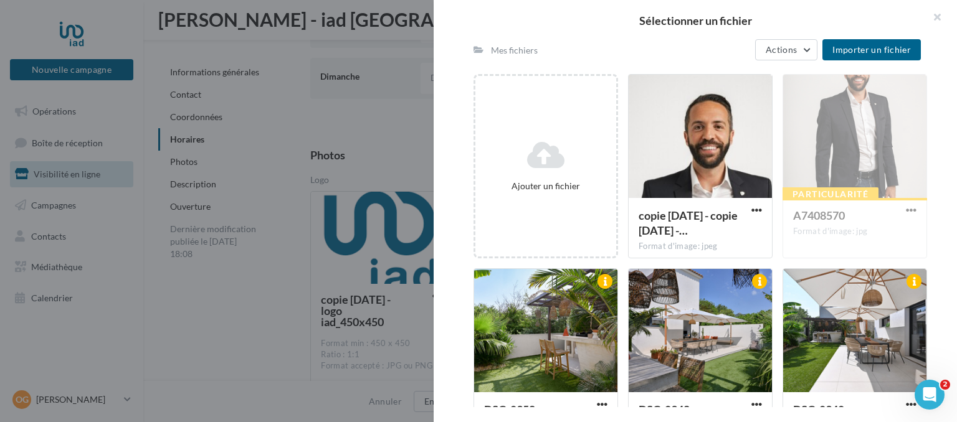
click at [858, 61] on div "Mes fichiers Actions Importer un fichier" at bounding box center [696, 49] width 447 height 31
click at [857, 56] on button "Importer un fichier" at bounding box center [871, 49] width 98 height 21
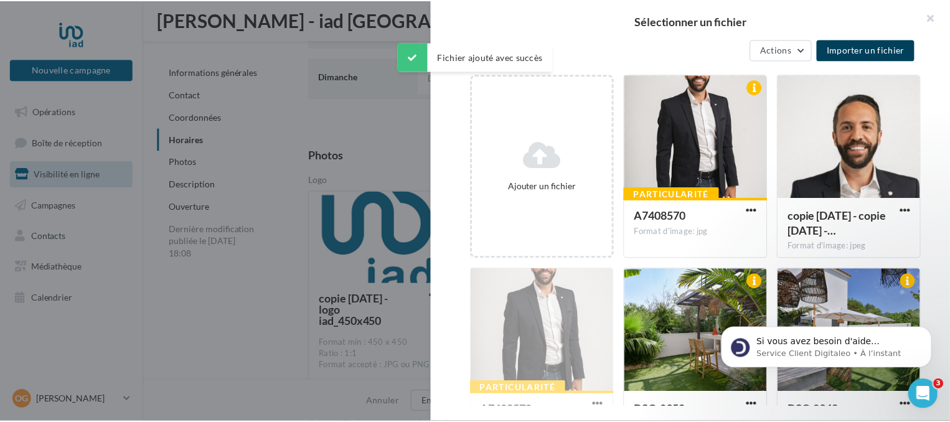
scroll to position [264, 0]
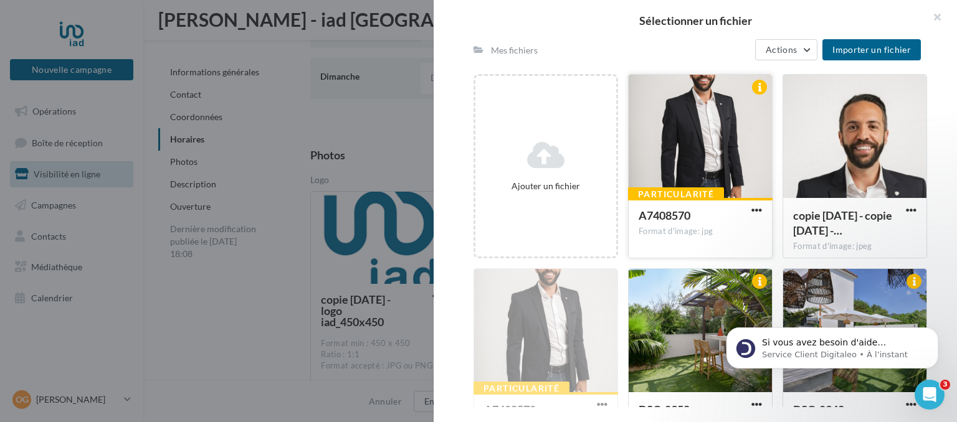
click at [744, 141] on div at bounding box center [699, 137] width 143 height 125
click at [797, 51] on span "Actions" at bounding box center [780, 49] width 31 height 11
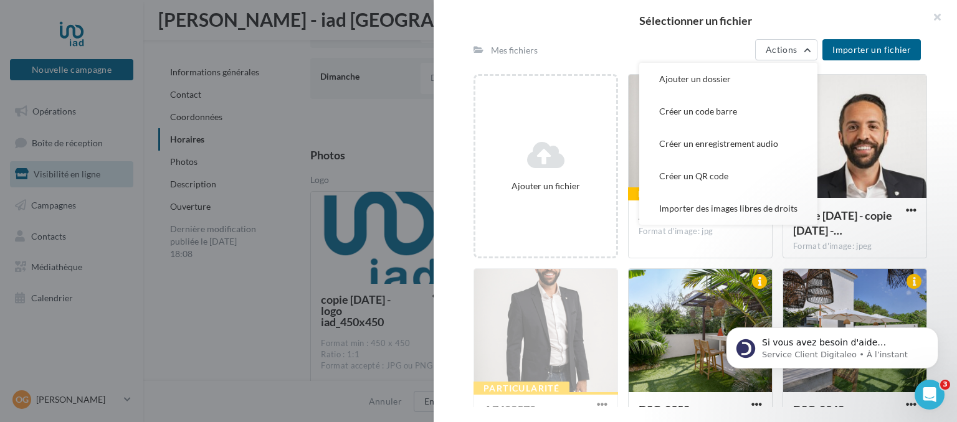
click at [681, 57] on div "Mes fichiers Actions Ajouter un dossier Créer un code barre Créer un enregistre…" at bounding box center [696, 49] width 447 height 31
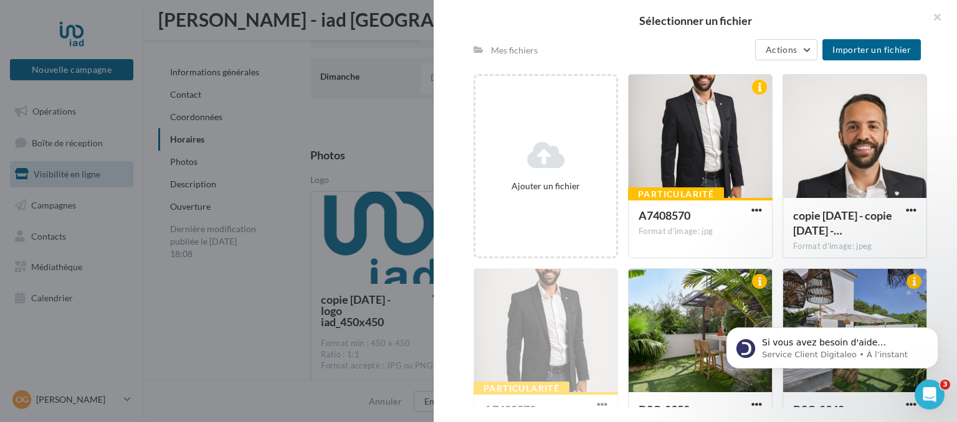
click at [253, 406] on div at bounding box center [478, 211] width 957 height 422
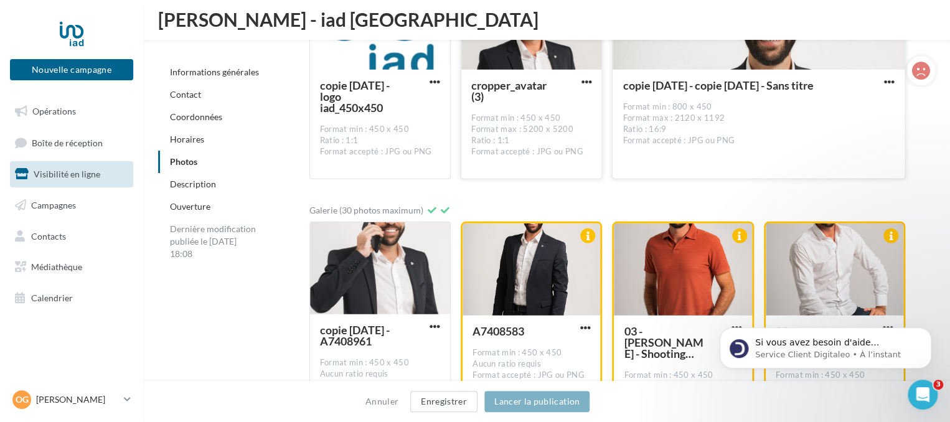
scroll to position [1655, 0]
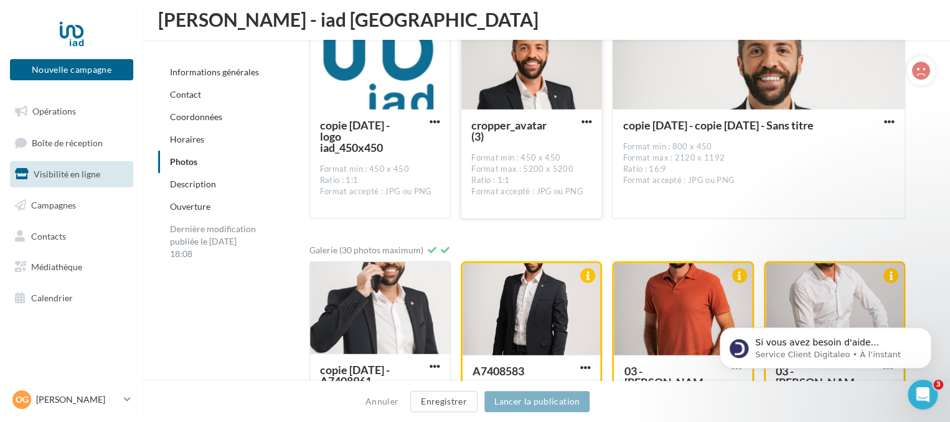
click at [886, 116] on div at bounding box center [890, 122] width 16 height 12
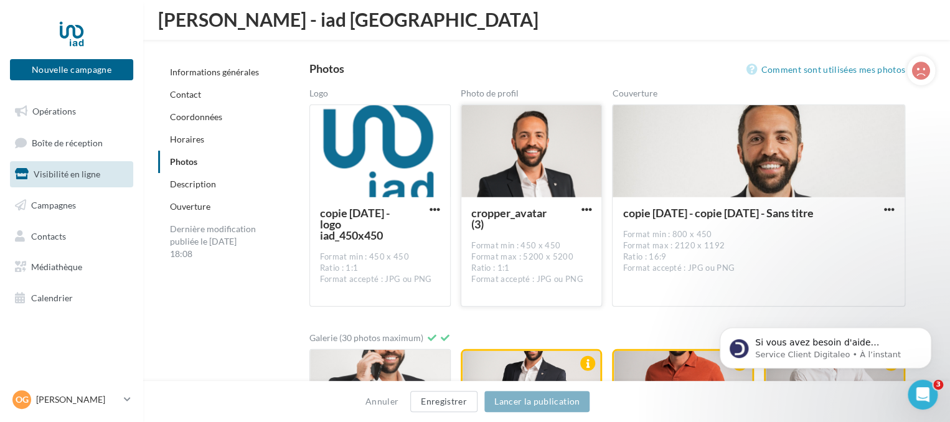
scroll to position [1565, 0]
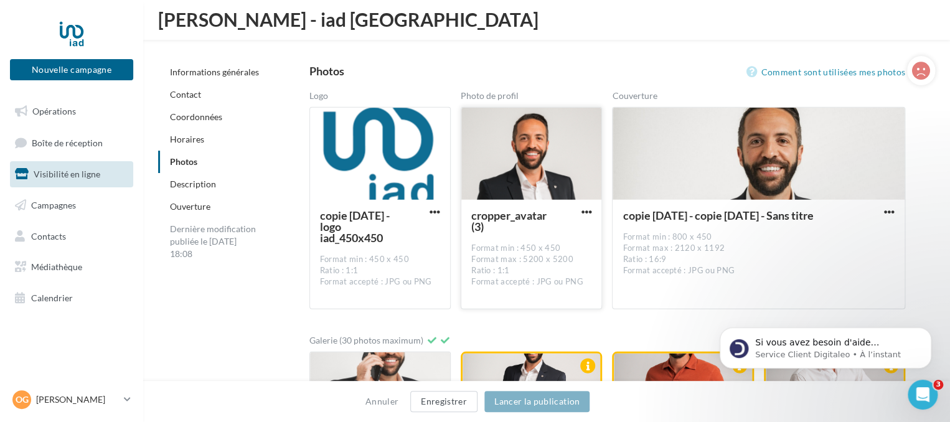
click at [533, 164] on div at bounding box center [532, 154] width 140 height 93
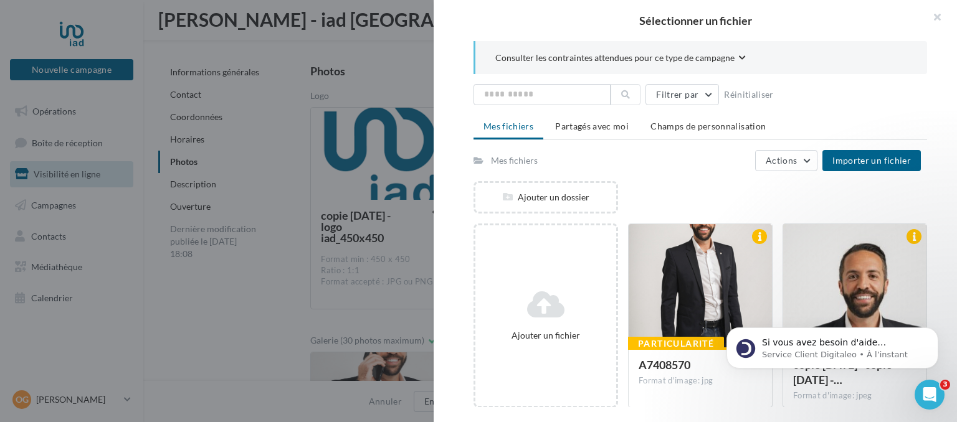
click at [257, 349] on div at bounding box center [478, 211] width 957 height 422
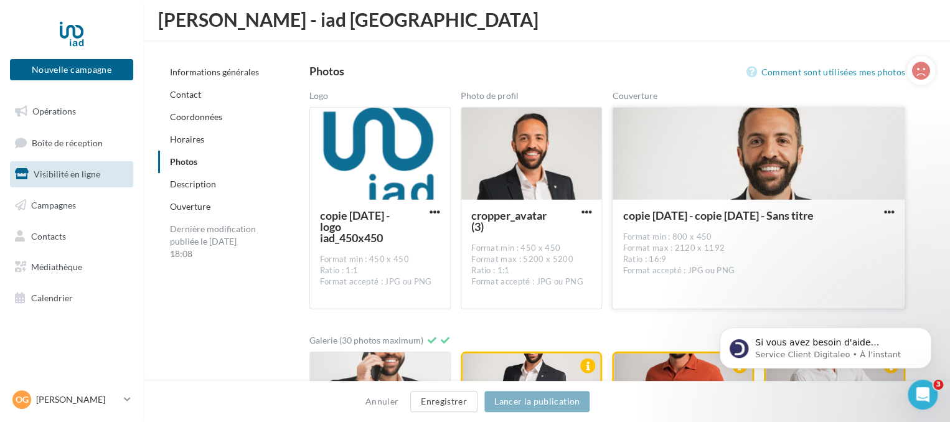
click at [766, 169] on div at bounding box center [759, 154] width 292 height 93
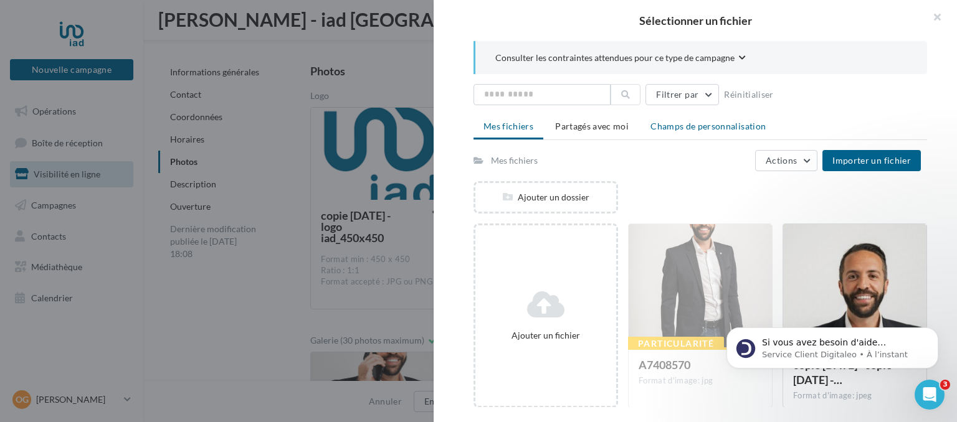
click at [645, 129] on li "Champs de personnalisation" at bounding box center [707, 126] width 135 height 22
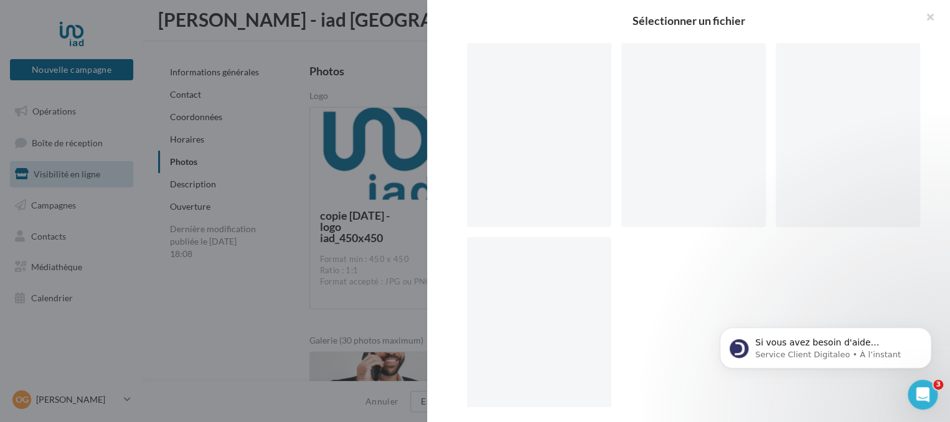
scroll to position [0, 0]
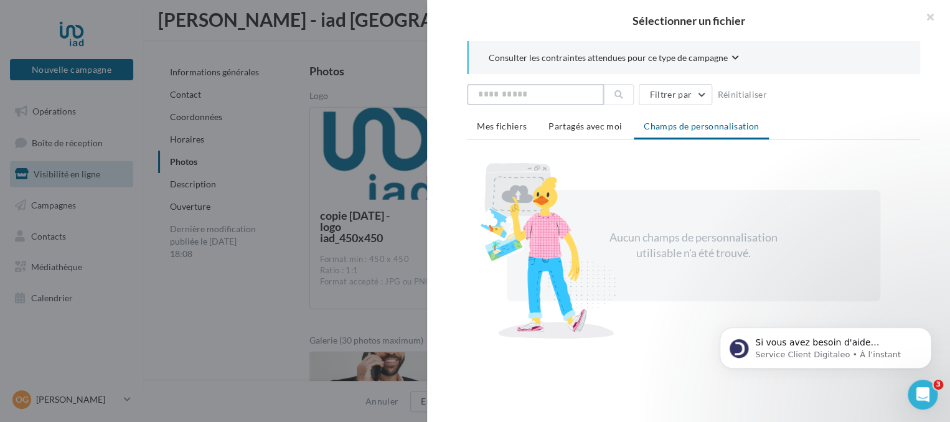
click at [587, 103] on input "text" at bounding box center [535, 94] width 137 height 21
click at [595, 123] on span "Partagés avec moi" at bounding box center [585, 126] width 73 height 11
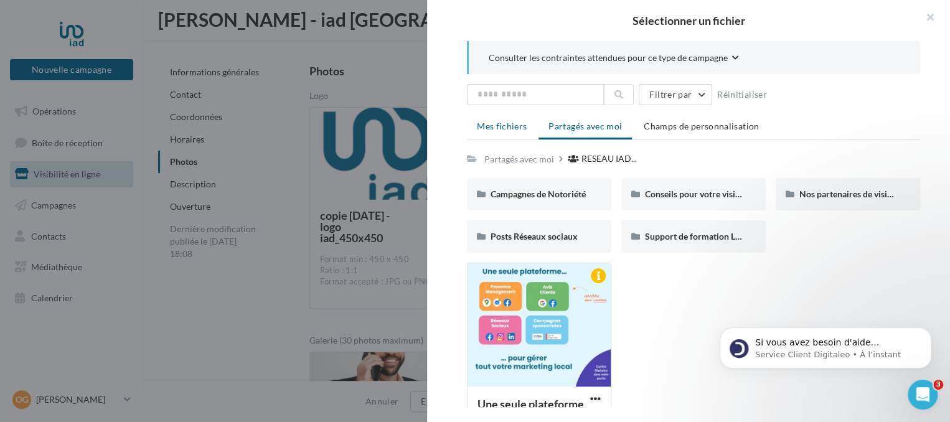
click at [496, 130] on span "Mes fichiers" at bounding box center [502, 126] width 50 height 11
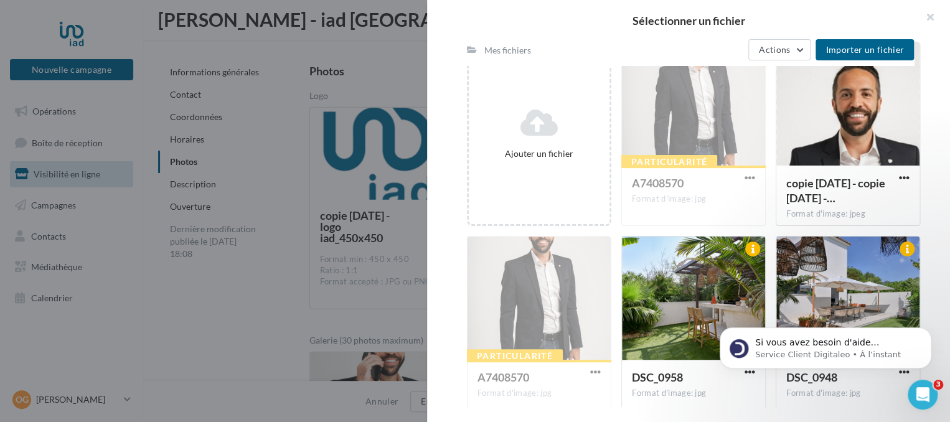
scroll to position [182, 0]
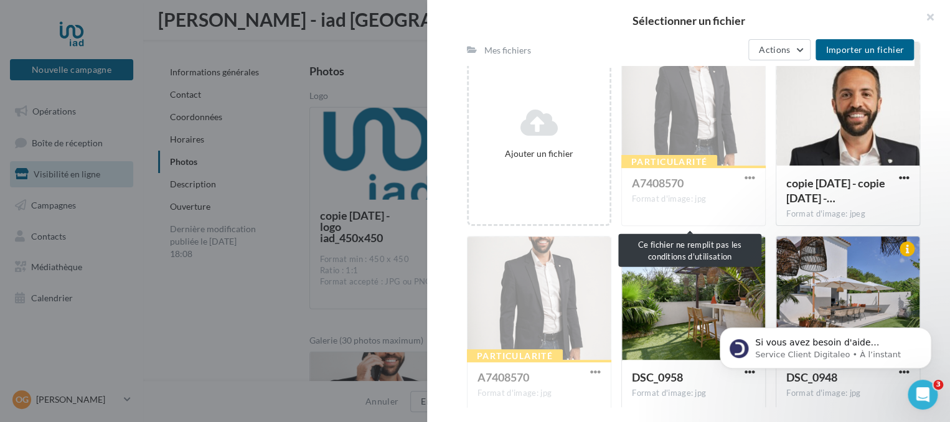
click at [747, 179] on div "Particularité A7408570 Format d'image: jpg" at bounding box center [694, 134] width 144 height 184
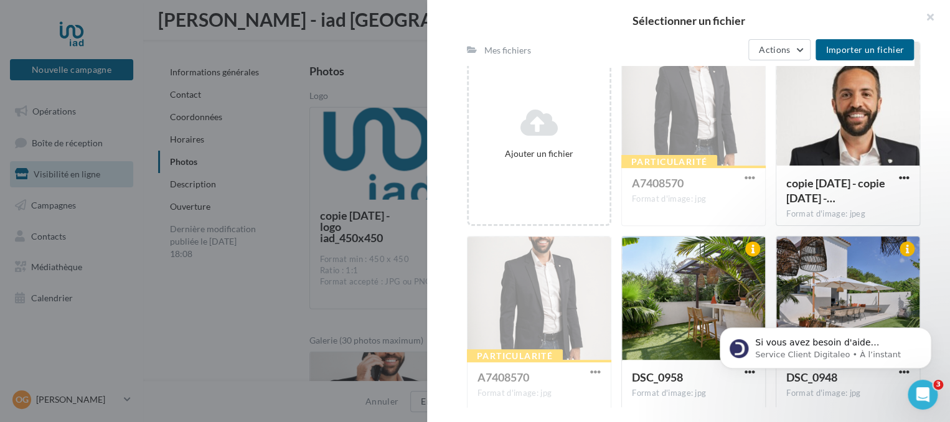
click at [742, 176] on div "Particularité A7408570 Format d'image: jpg" at bounding box center [694, 134] width 144 height 184
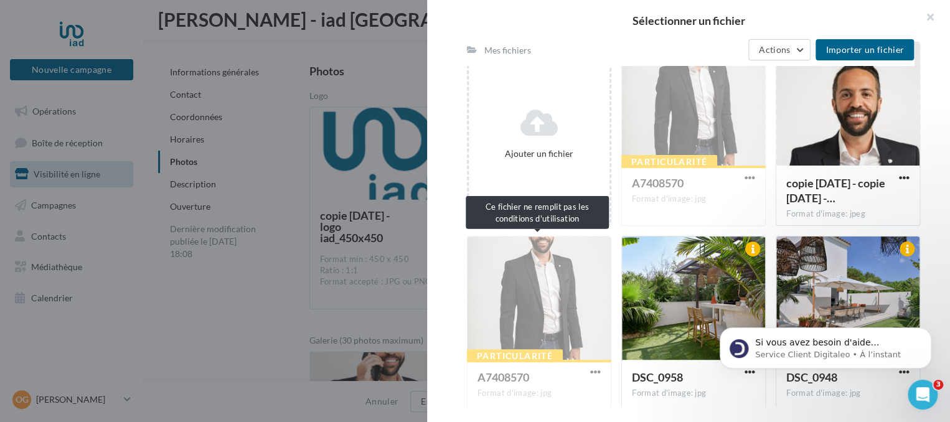
click at [588, 369] on div "Particularité A7408570 Format d'image: jpg" at bounding box center [539, 328] width 144 height 184
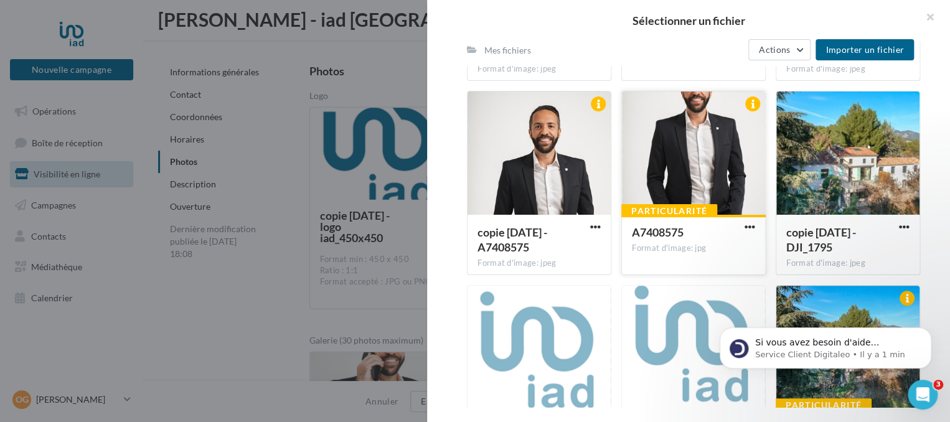
scroll to position [2857, 0]
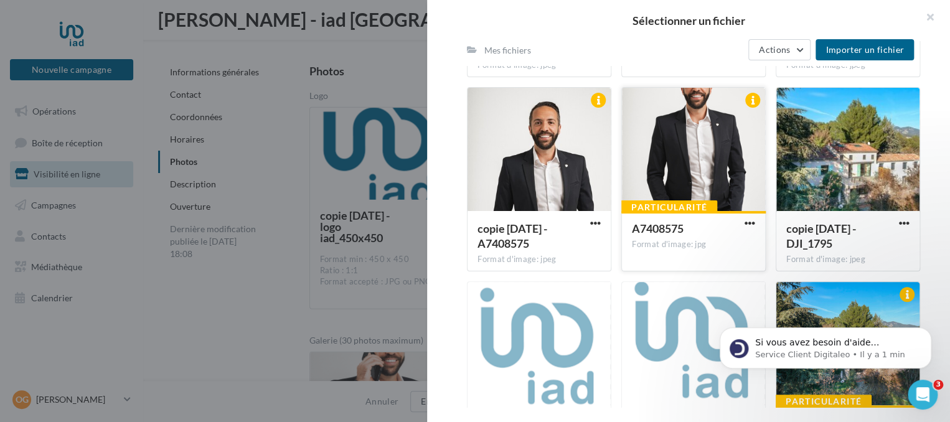
click at [691, 135] on div at bounding box center [693, 150] width 143 height 125
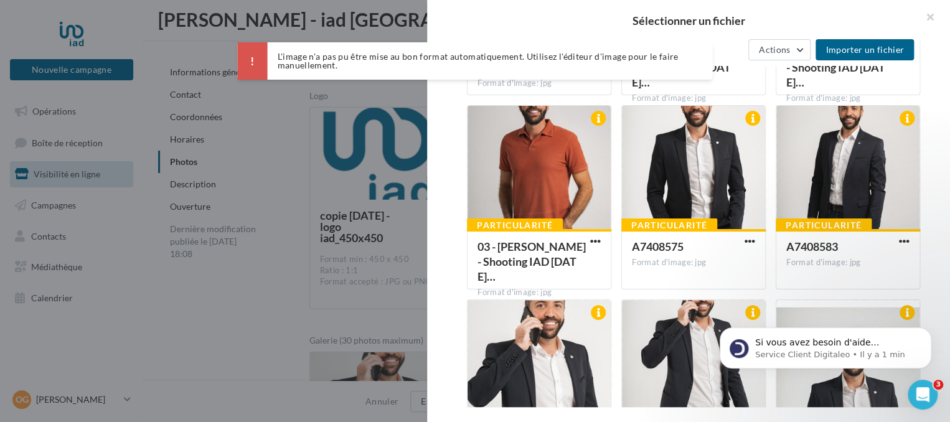
scroll to position [2423, 0]
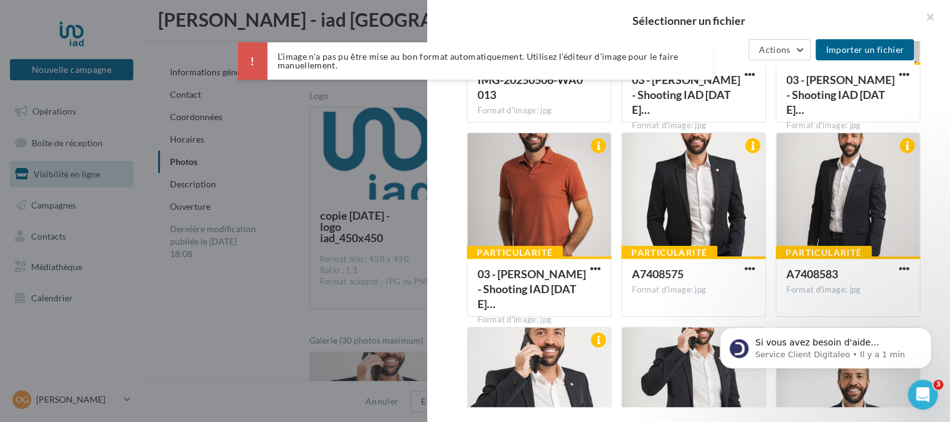
click at [722, 176] on div at bounding box center [693, 195] width 143 height 125
click at [745, 267] on span "button" at bounding box center [750, 268] width 11 height 11
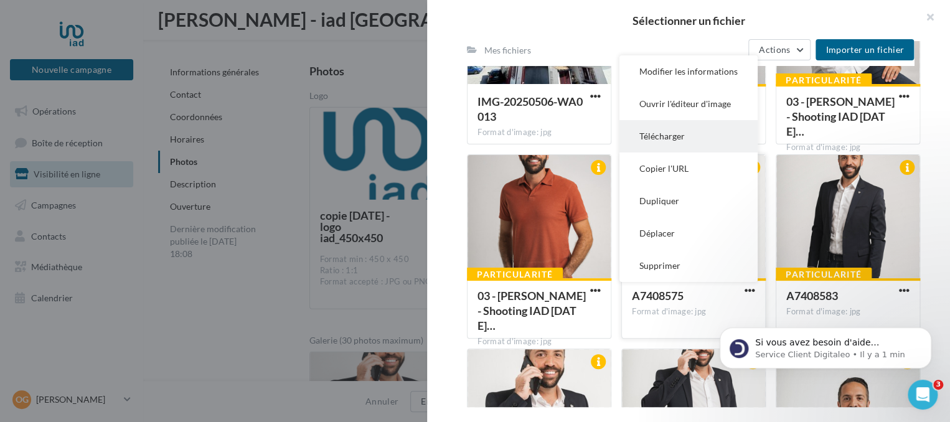
scroll to position [2398, 0]
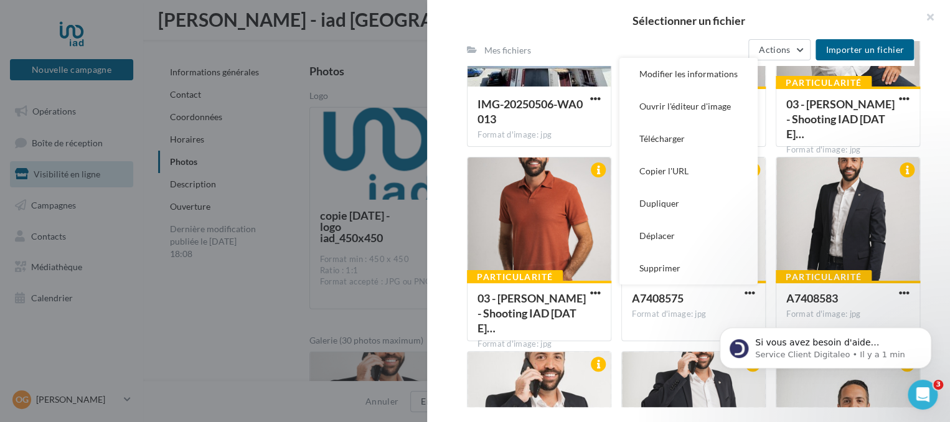
click at [924, 153] on div "Consulter les contraintes attendues pour ce type de campagne Filtrer par Réinit…" at bounding box center [693, 224] width 533 height 366
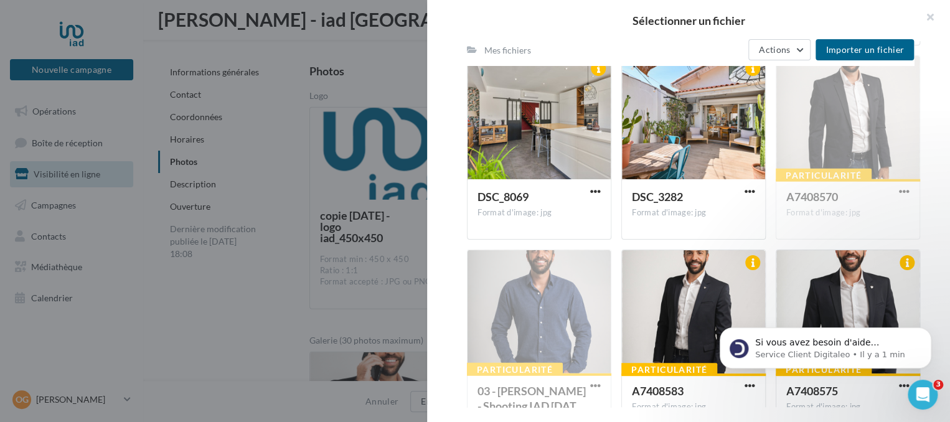
scroll to position [1568, 0]
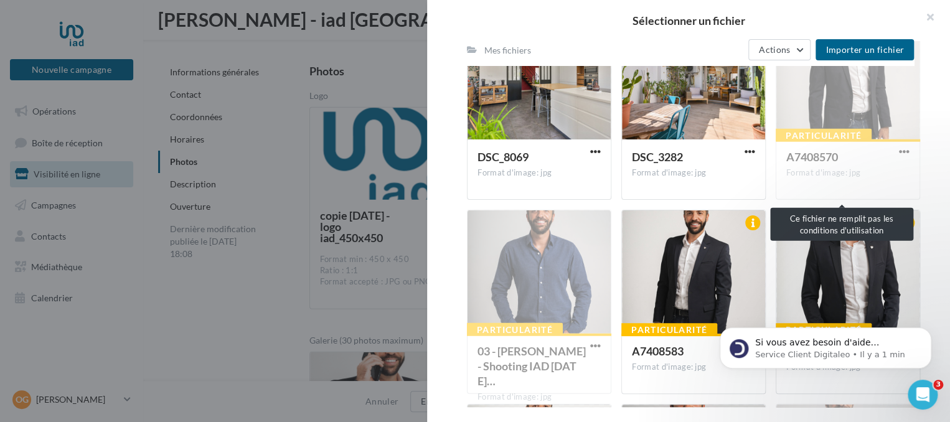
click at [899, 154] on div "Particularité A7408570 Format d'image: jpg" at bounding box center [848, 108] width 144 height 184
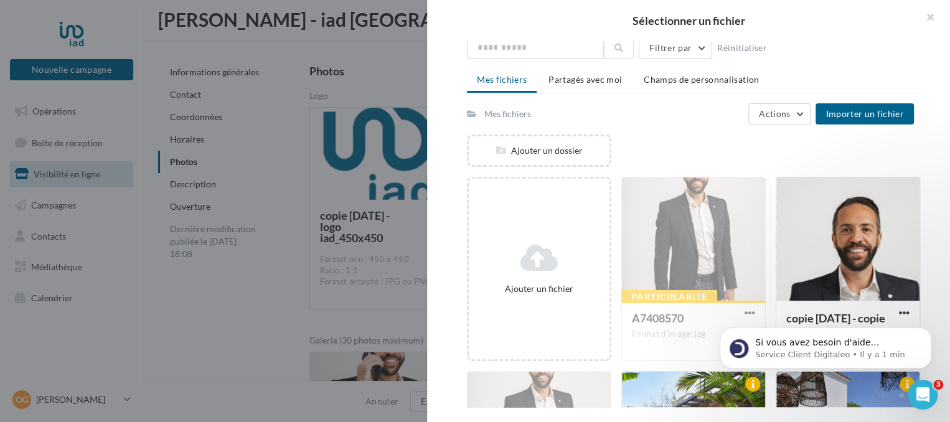
scroll to position [46, 0]
click at [733, 206] on div "Particularité A7408570 Format d'image: jpg" at bounding box center [694, 270] width 144 height 184
click at [681, 235] on div "Particularité A7408570 Format d'image: jpg" at bounding box center [694, 270] width 144 height 184
click at [741, 315] on body "Si vous avez besoin d'aide supplémentaire concernant la gestion de vos fiches G…" at bounding box center [825, 344] width 239 height 77
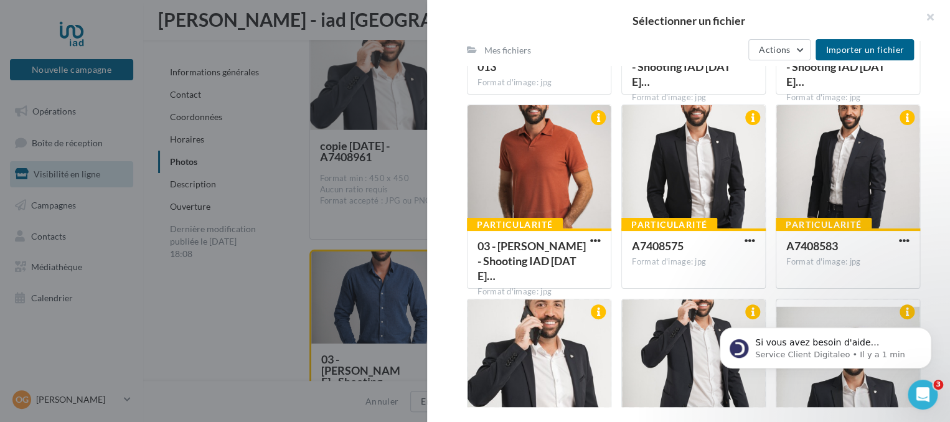
scroll to position [2414, 0]
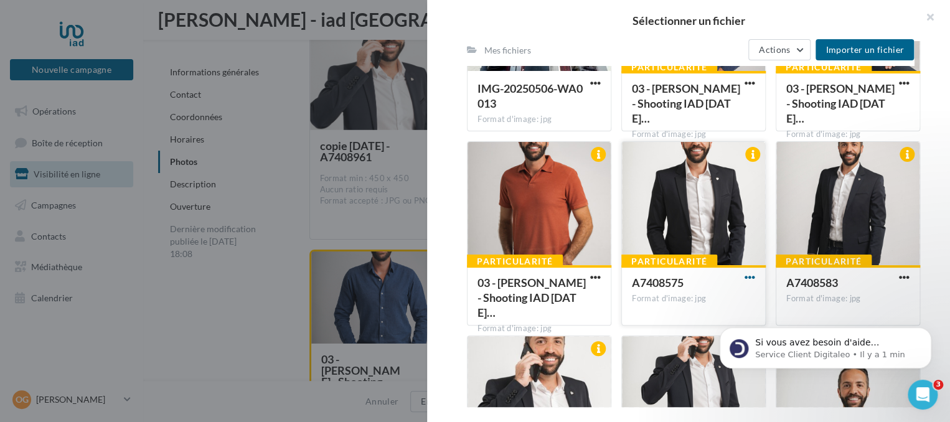
click at [749, 273] on span "button" at bounding box center [750, 277] width 11 height 11
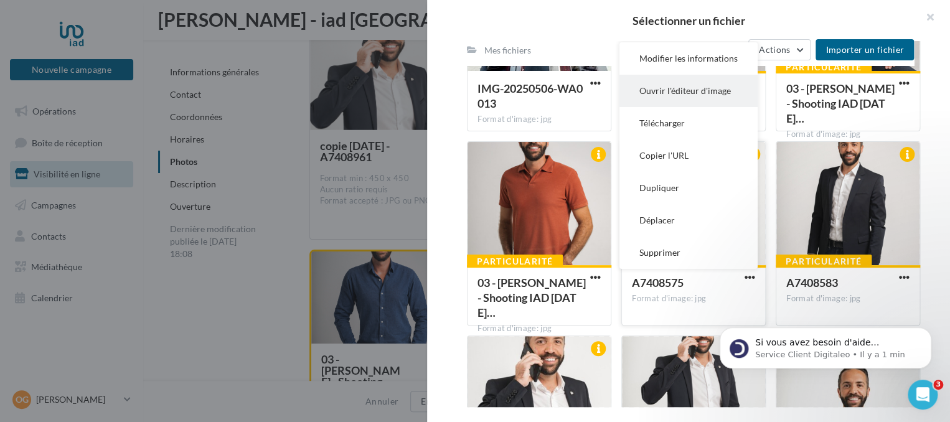
click at [694, 93] on button "Ouvrir l'éditeur d'image" at bounding box center [689, 91] width 138 height 32
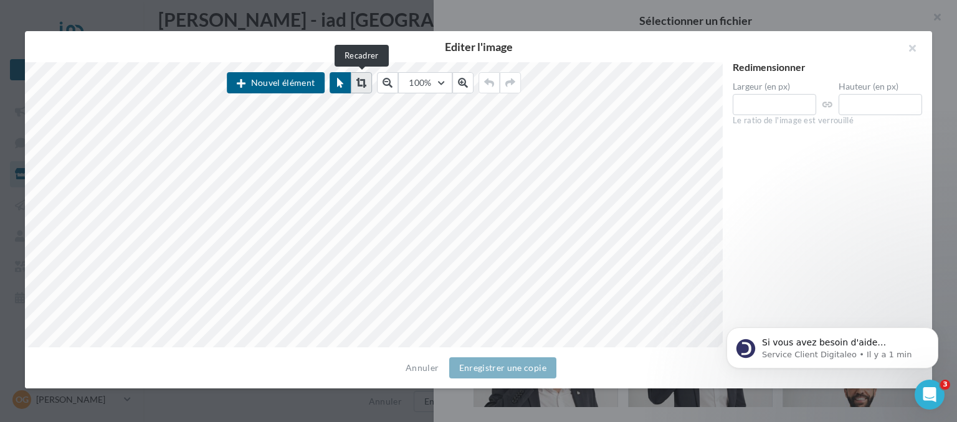
click at [359, 78] on icon at bounding box center [361, 83] width 10 height 10
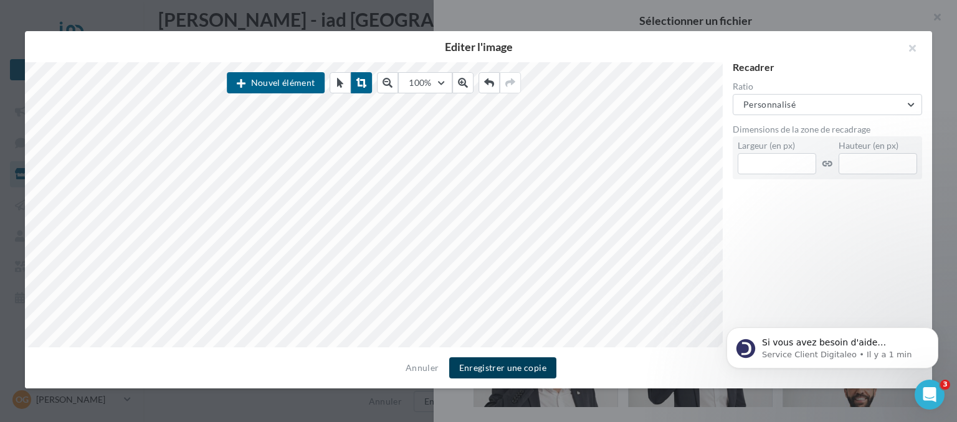
click at [504, 373] on button "Enregistrer une copie" at bounding box center [502, 367] width 107 height 21
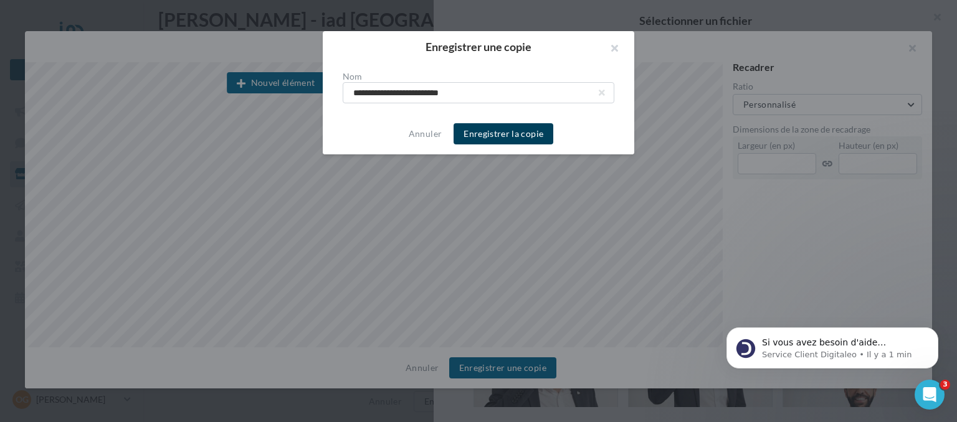
click at [503, 132] on button "Enregistrer la copie" at bounding box center [503, 133] width 100 height 21
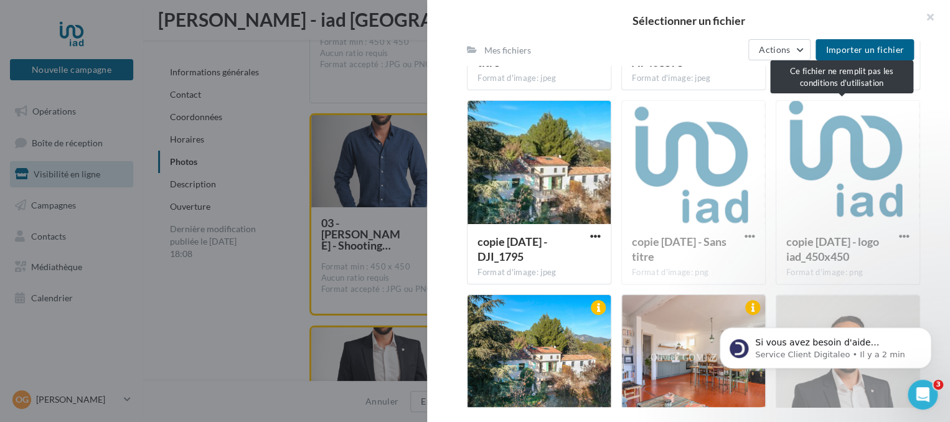
scroll to position [3118, 0]
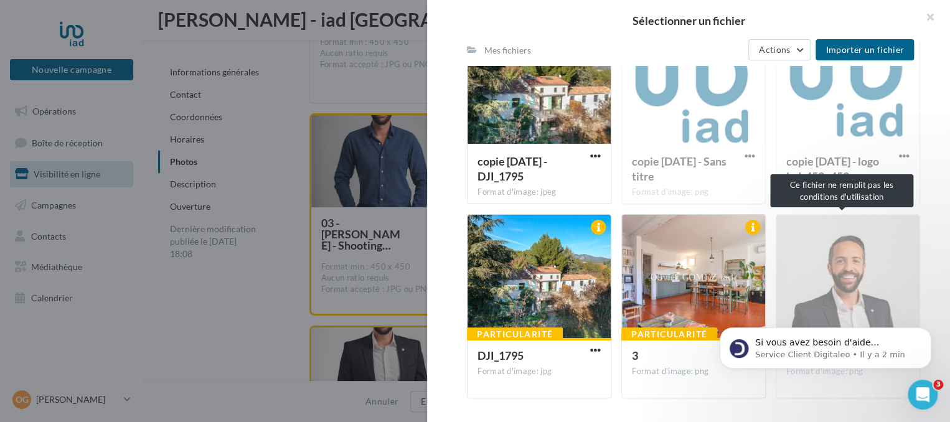
click at [853, 283] on div "cropper_avatar (3) Format d'image: png" at bounding box center [848, 306] width 144 height 184
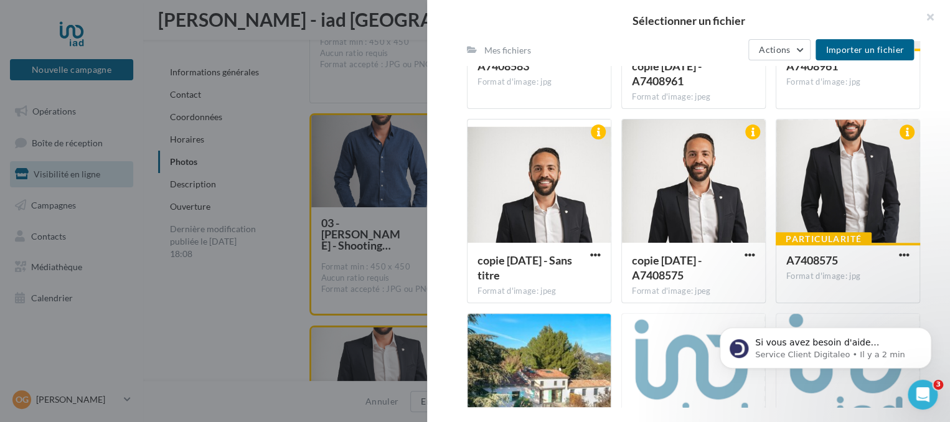
scroll to position [2824, 0]
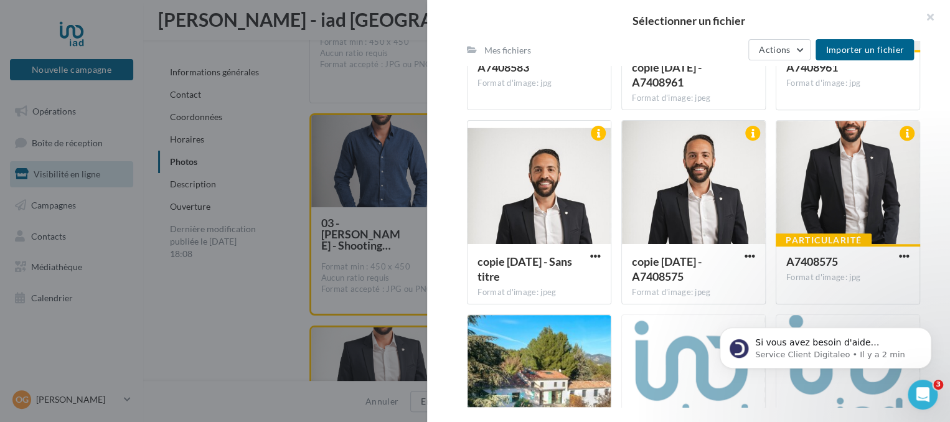
click at [710, 158] on div at bounding box center [693, 183] width 143 height 125
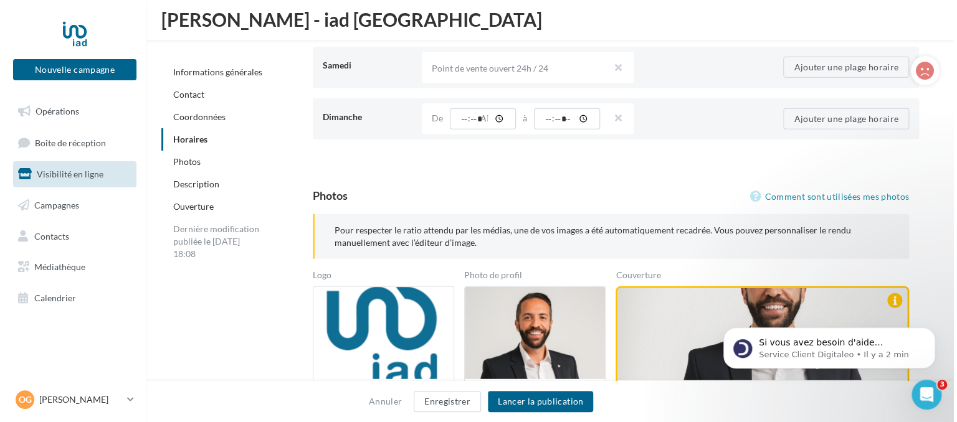
scroll to position [1615, 0]
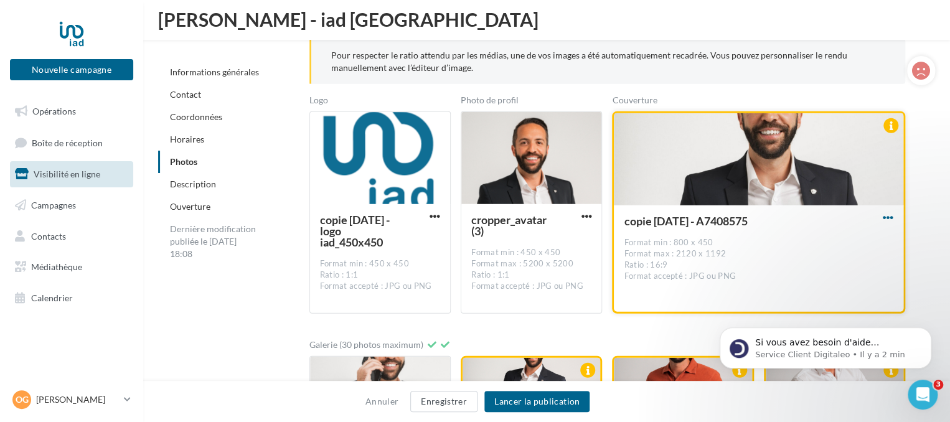
click at [887, 217] on span "button" at bounding box center [888, 217] width 11 height 11
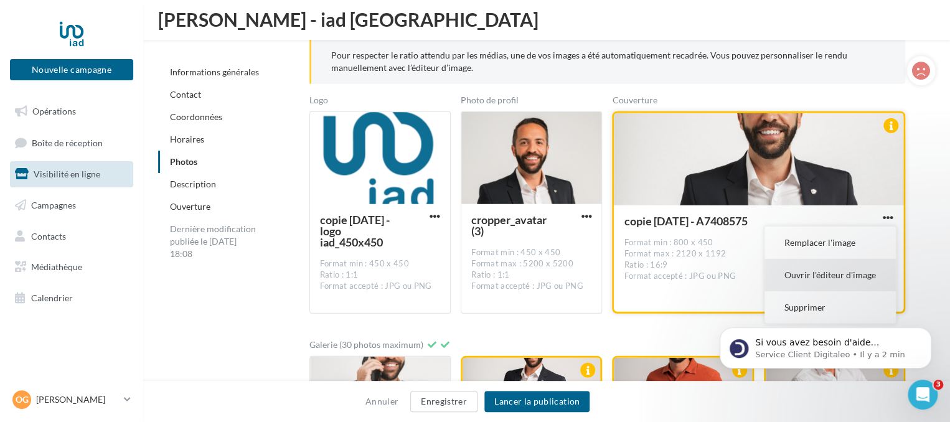
click at [822, 277] on button "Ouvrir l'éditeur d'image" at bounding box center [830, 275] width 131 height 32
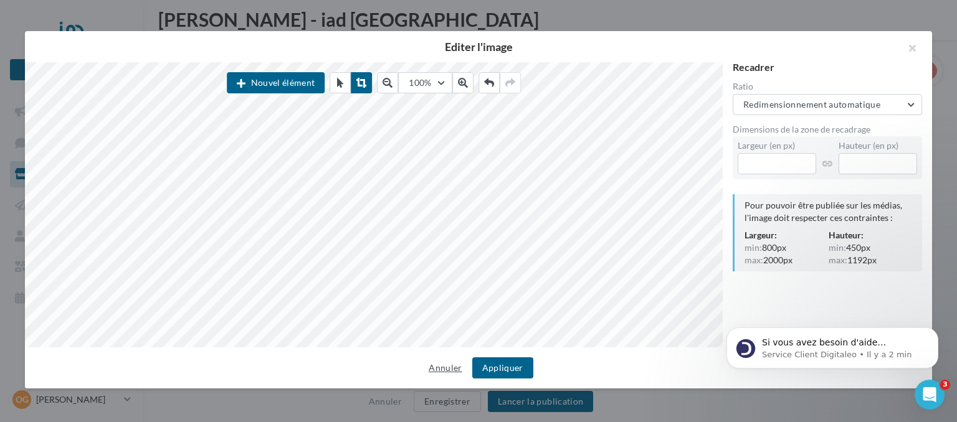
click at [436, 372] on button "Annuler" at bounding box center [445, 368] width 43 height 15
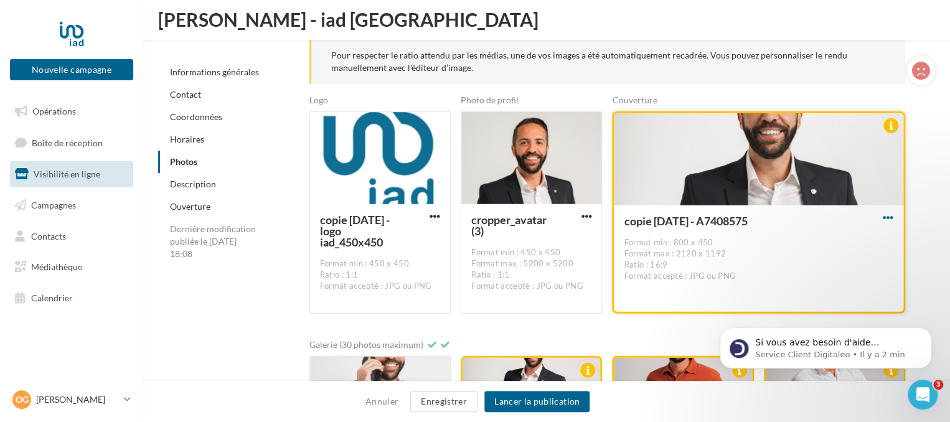
click at [884, 216] on span "button" at bounding box center [888, 217] width 11 height 11
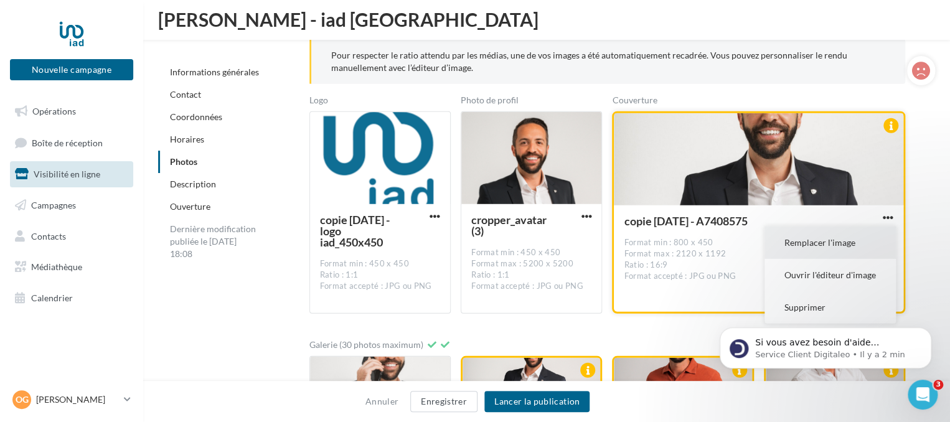
click at [812, 239] on button "Remplacer l'image" at bounding box center [830, 243] width 131 height 32
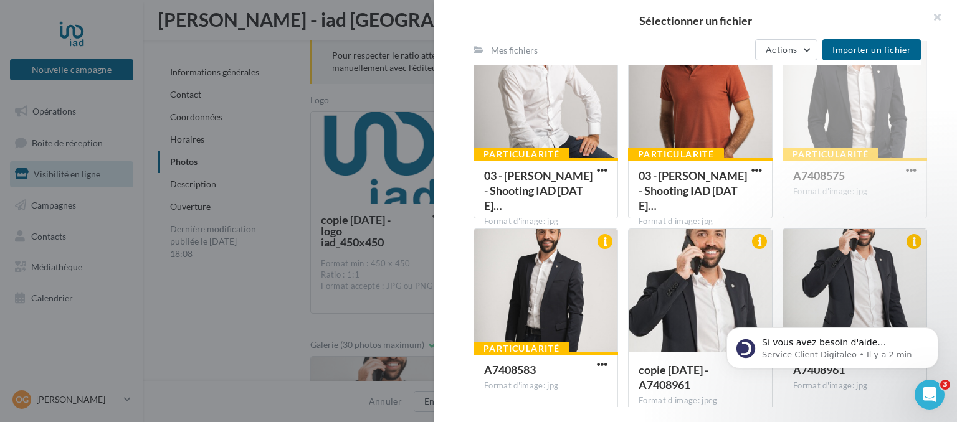
scroll to position [2522, 0]
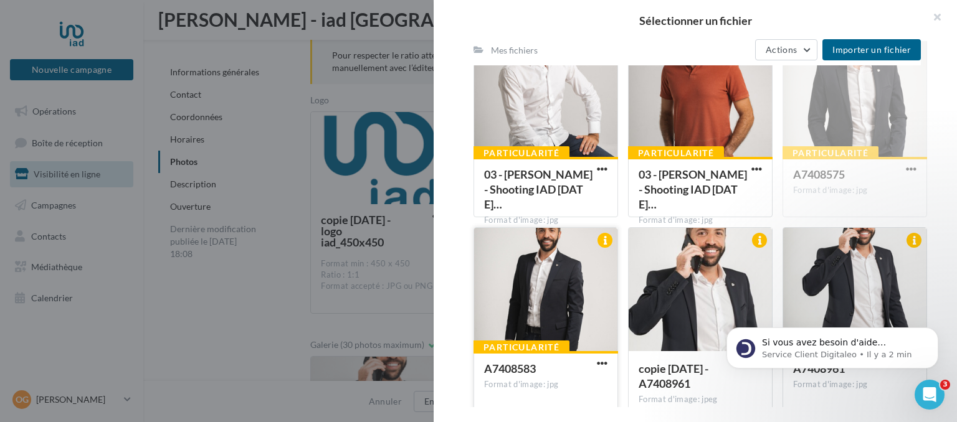
click at [549, 260] on div at bounding box center [545, 290] width 143 height 125
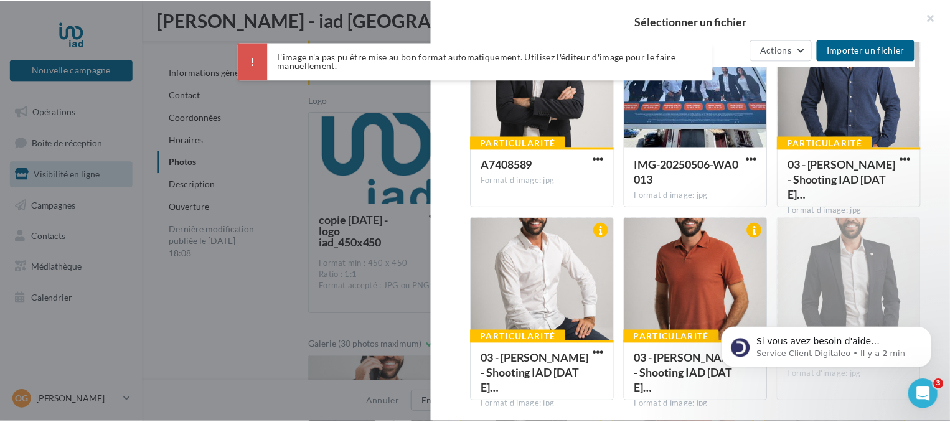
scroll to position [2337, 0]
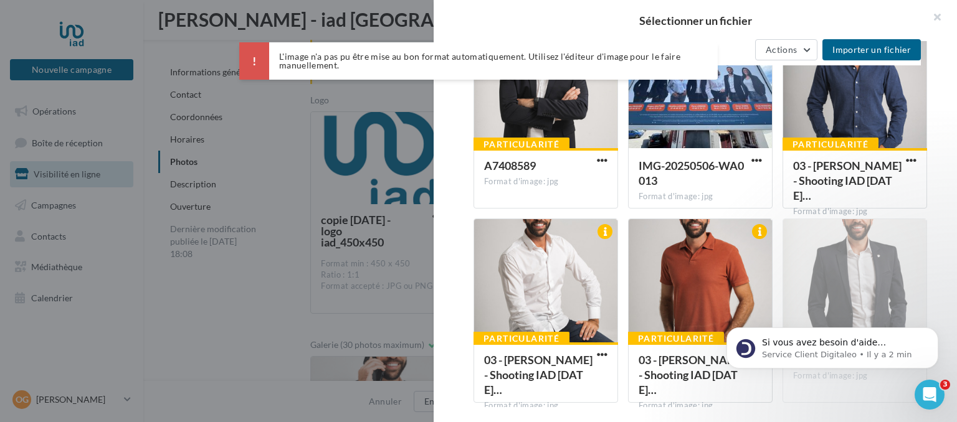
click at [549, 260] on div at bounding box center [545, 281] width 143 height 125
click at [603, 355] on span "button" at bounding box center [602, 354] width 11 height 11
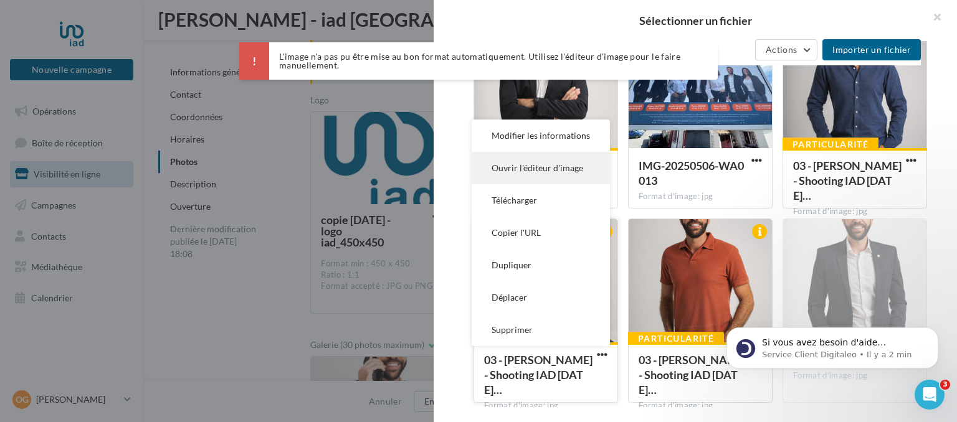
click at [508, 168] on button "Ouvrir l'éditeur d'image" at bounding box center [540, 168] width 138 height 32
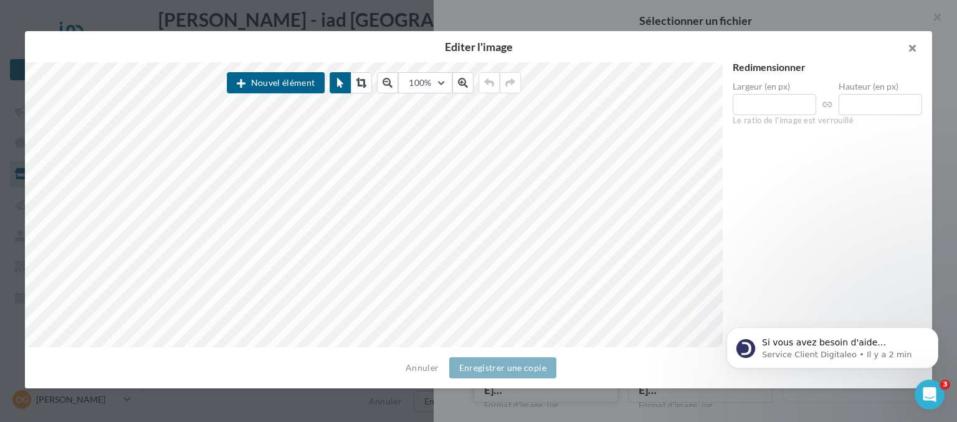
click at [904, 50] on button "button" at bounding box center [907, 49] width 50 height 37
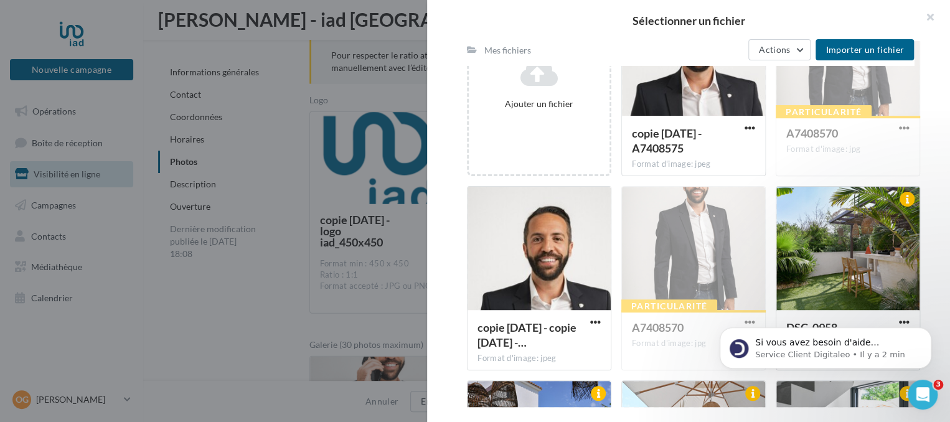
scroll to position [231, 0]
click at [536, 257] on div at bounding box center [539, 249] width 143 height 125
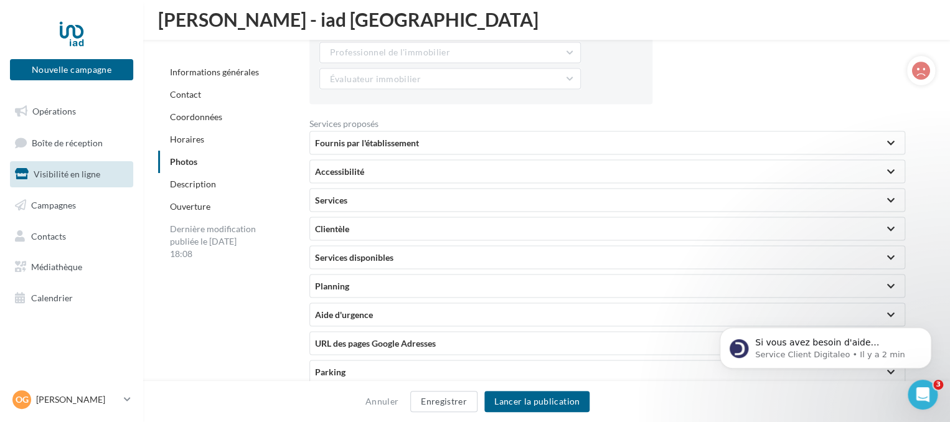
scroll to position [3498, 0]
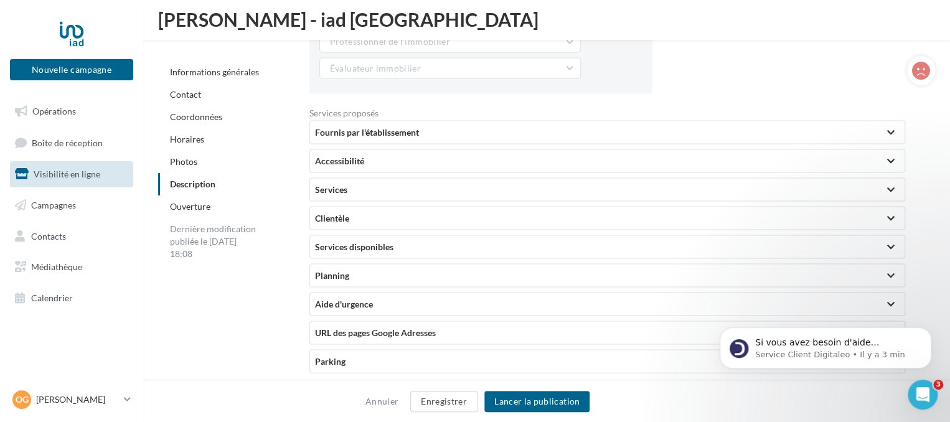
click at [362, 130] on div "Fournis par l'établissement" at bounding box center [607, 132] width 585 height 12
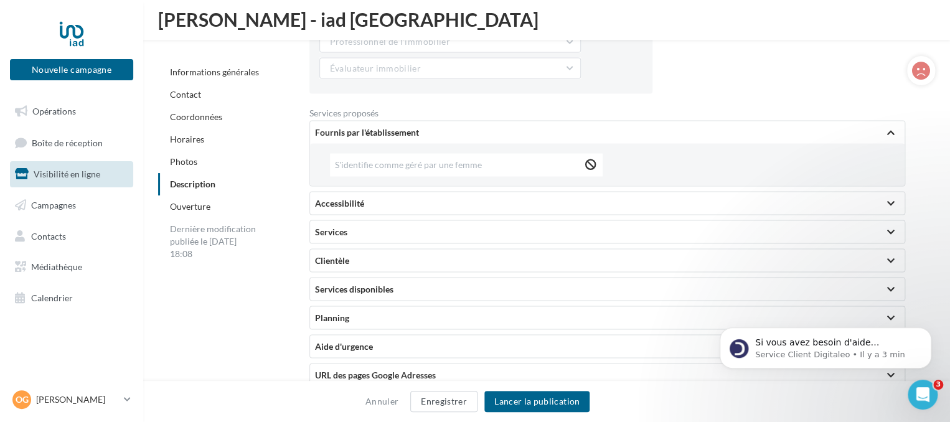
click at [379, 200] on div "Accessibilité" at bounding box center [607, 203] width 585 height 12
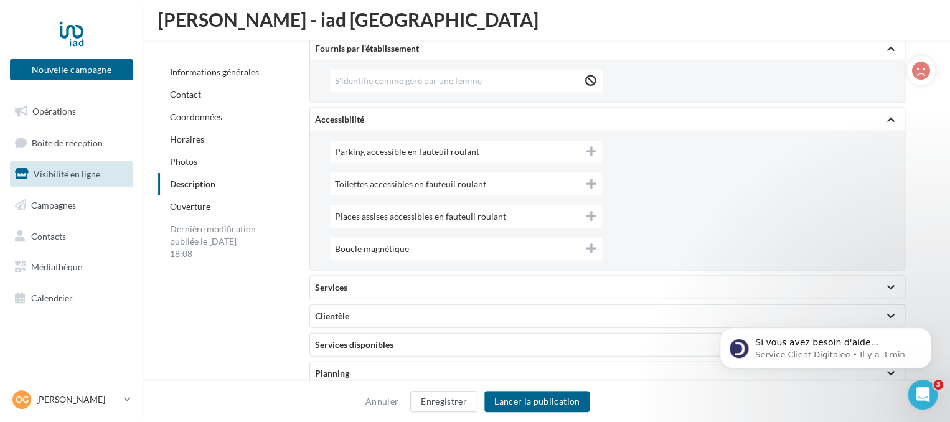
scroll to position [3588, 0]
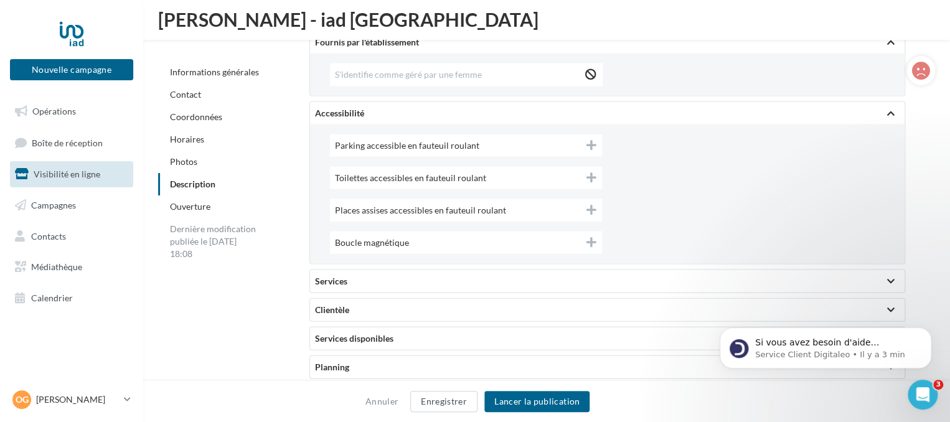
click at [374, 278] on div "Services" at bounding box center [607, 281] width 585 height 12
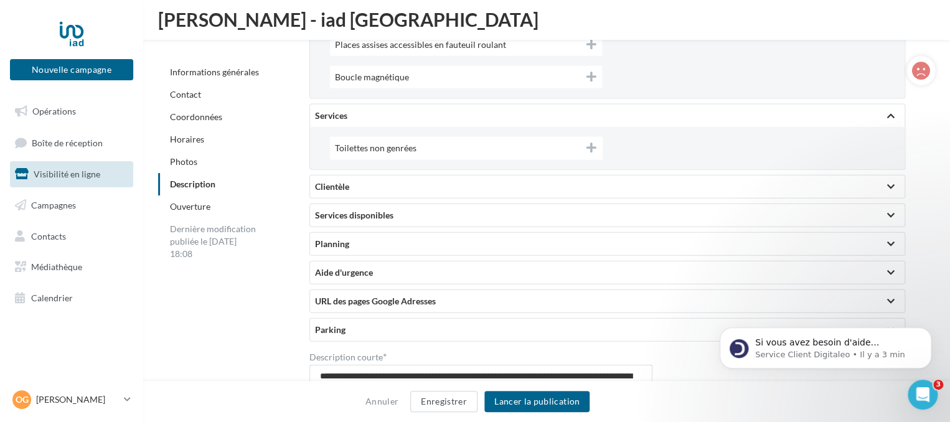
scroll to position [3789, 0]
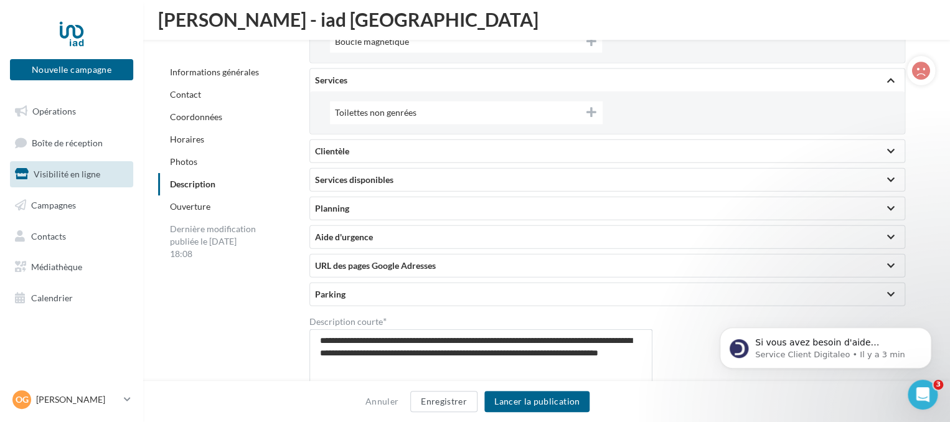
click at [401, 146] on div "Clientèle" at bounding box center [607, 151] width 585 height 12
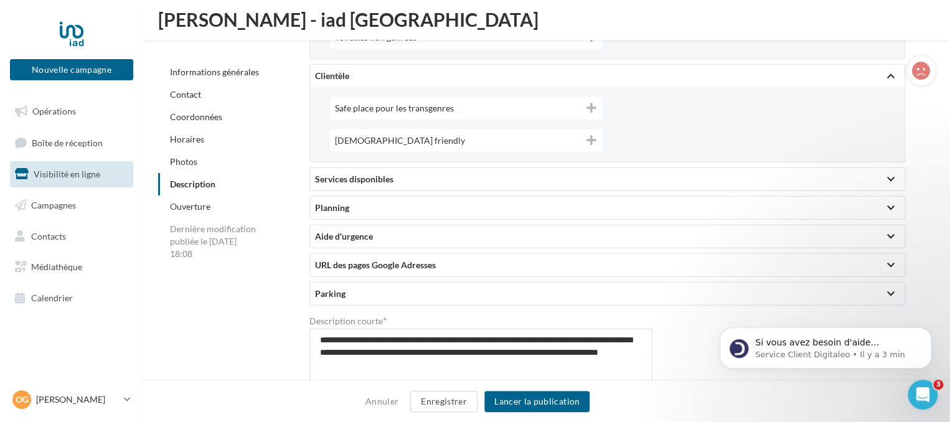
scroll to position [3866, 0]
click at [404, 172] on div "Services disponibles" at bounding box center [607, 178] width 585 height 12
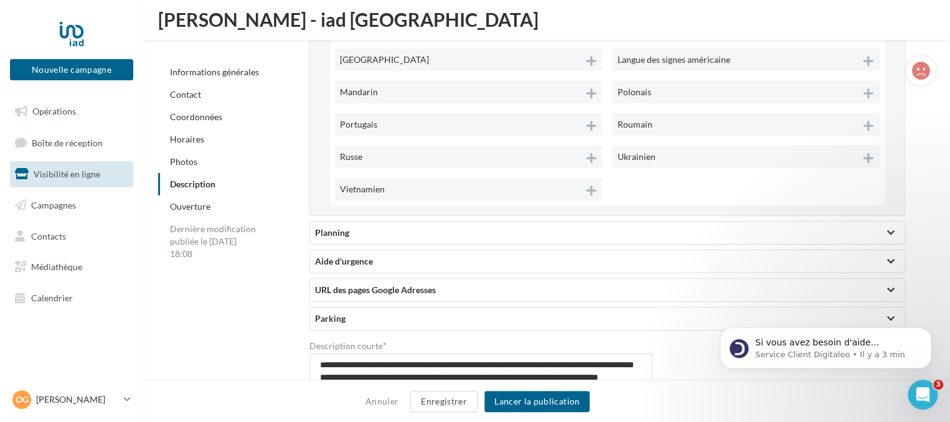
scroll to position [4309, 0]
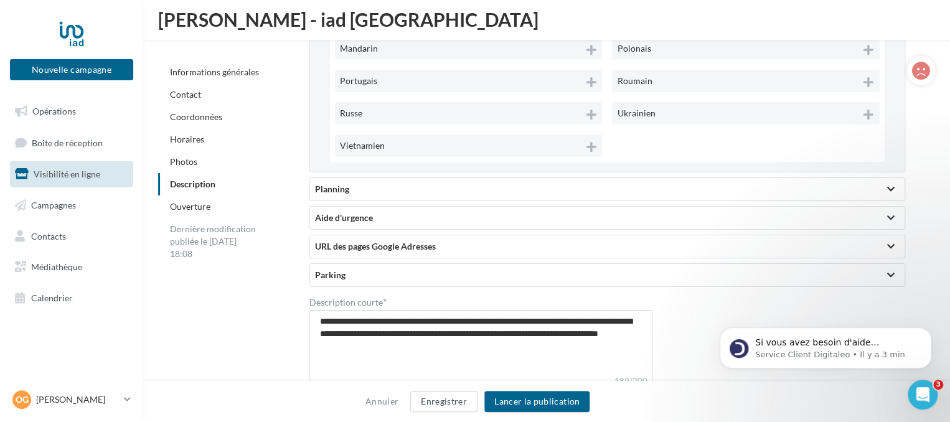
click at [402, 187] on div "Planning" at bounding box center [607, 189] width 585 height 12
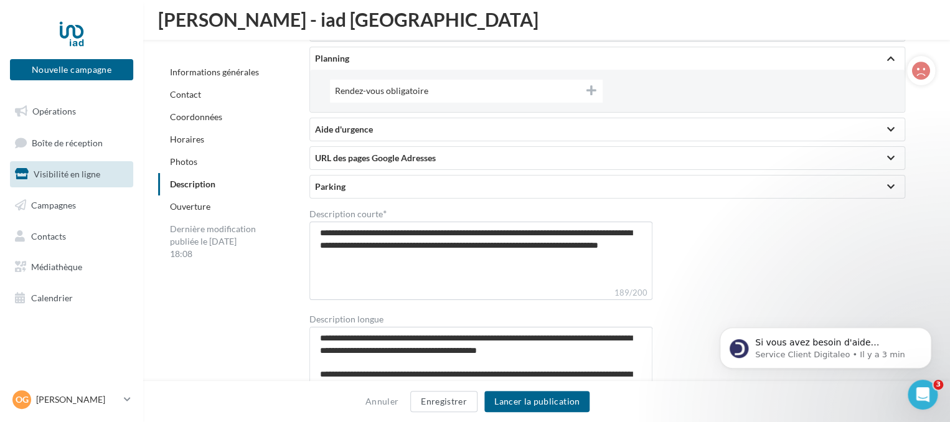
scroll to position [4441, 0]
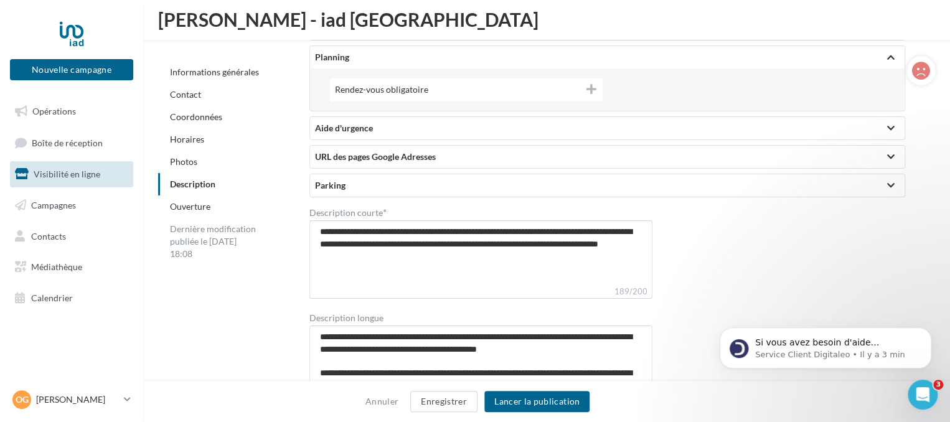
click at [366, 158] on div "URL des pages Google Adresses" at bounding box center [607, 157] width 585 height 12
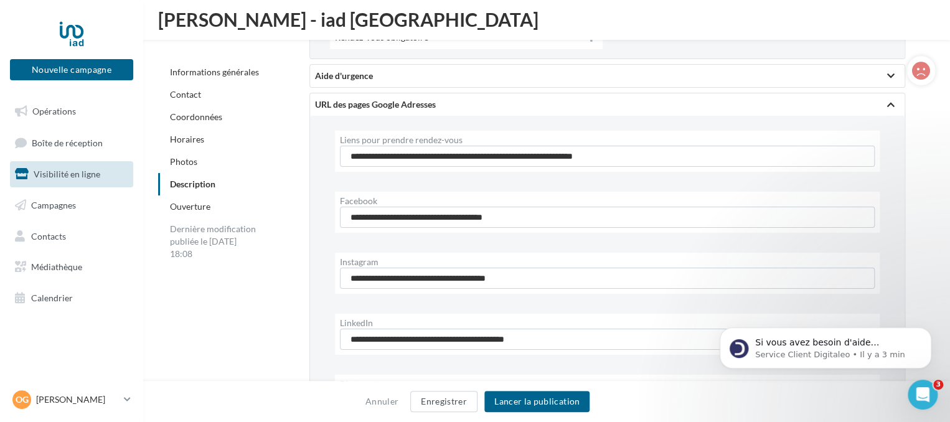
scroll to position [4494, 0]
click at [348, 156] on input "**********" at bounding box center [607, 155] width 535 height 21
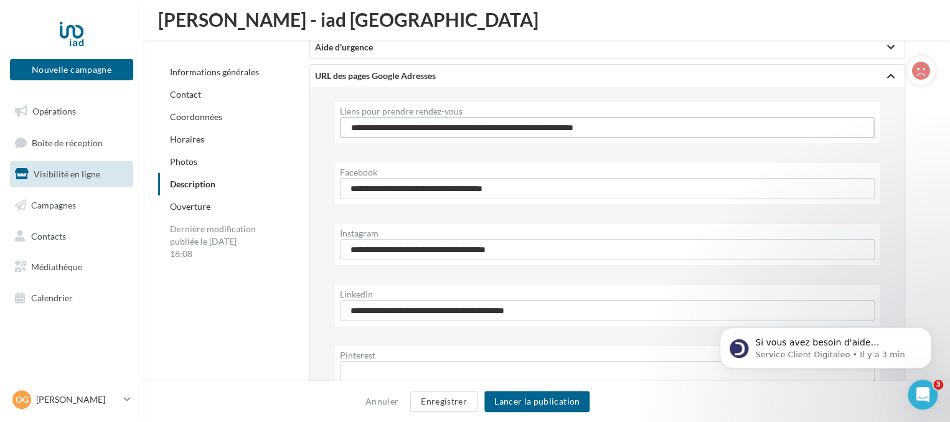
scroll to position [4524, 0]
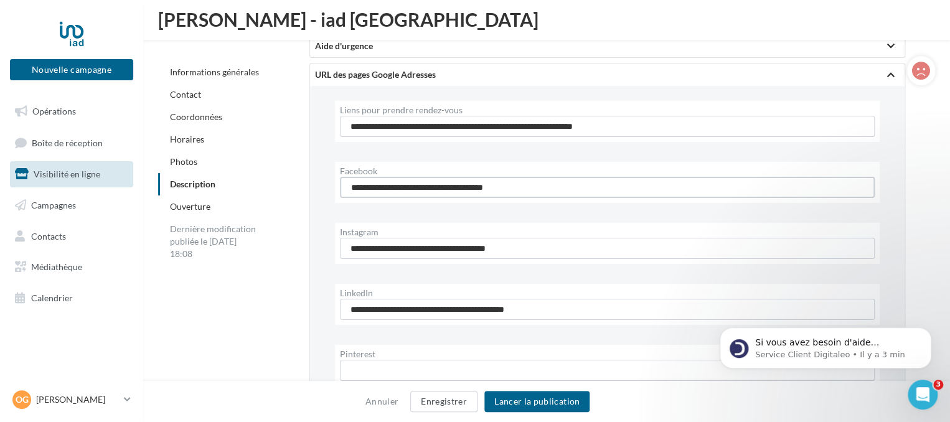
click at [346, 183] on input "**********" at bounding box center [607, 187] width 535 height 21
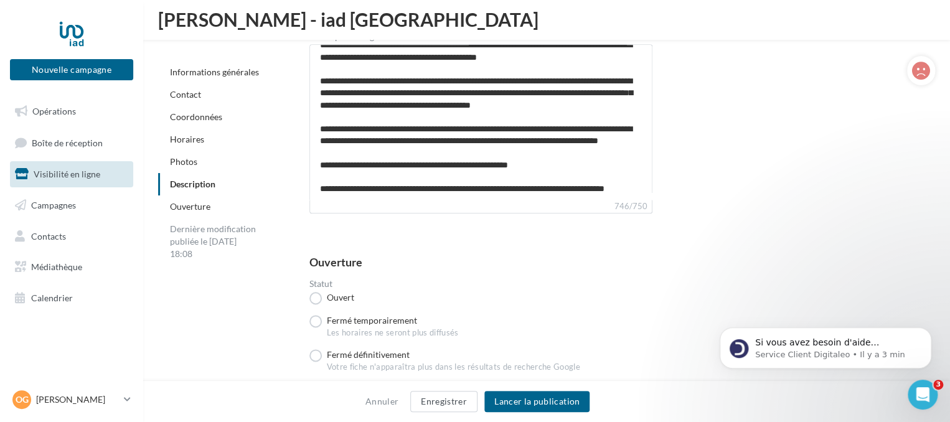
scroll to position [5427, 0]
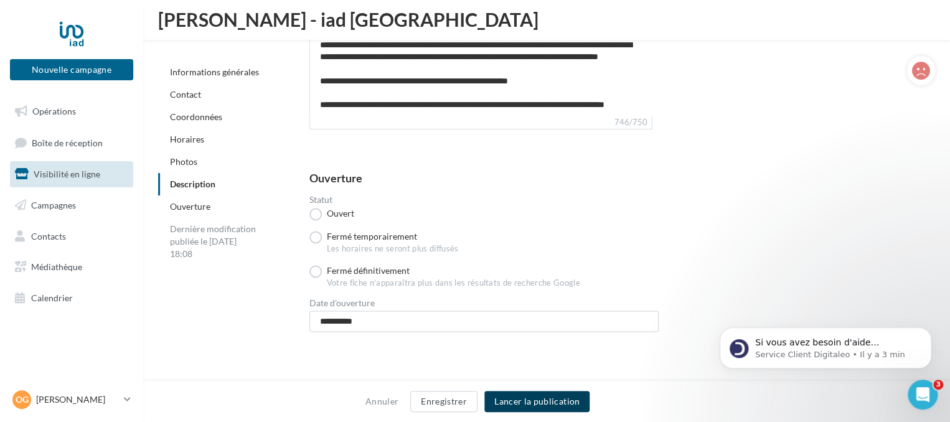
click at [544, 404] on button "Lancer la publication" at bounding box center [537, 401] width 105 height 21
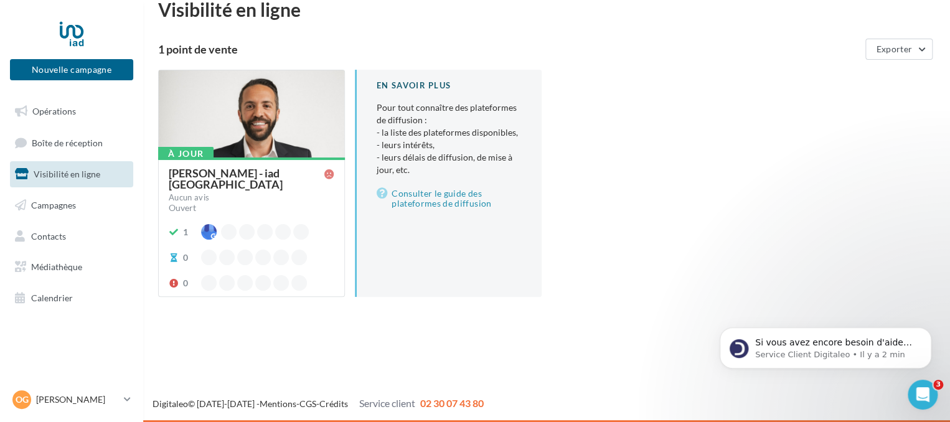
scroll to position [683, 0]
